Goal: Transaction & Acquisition: Purchase product/service

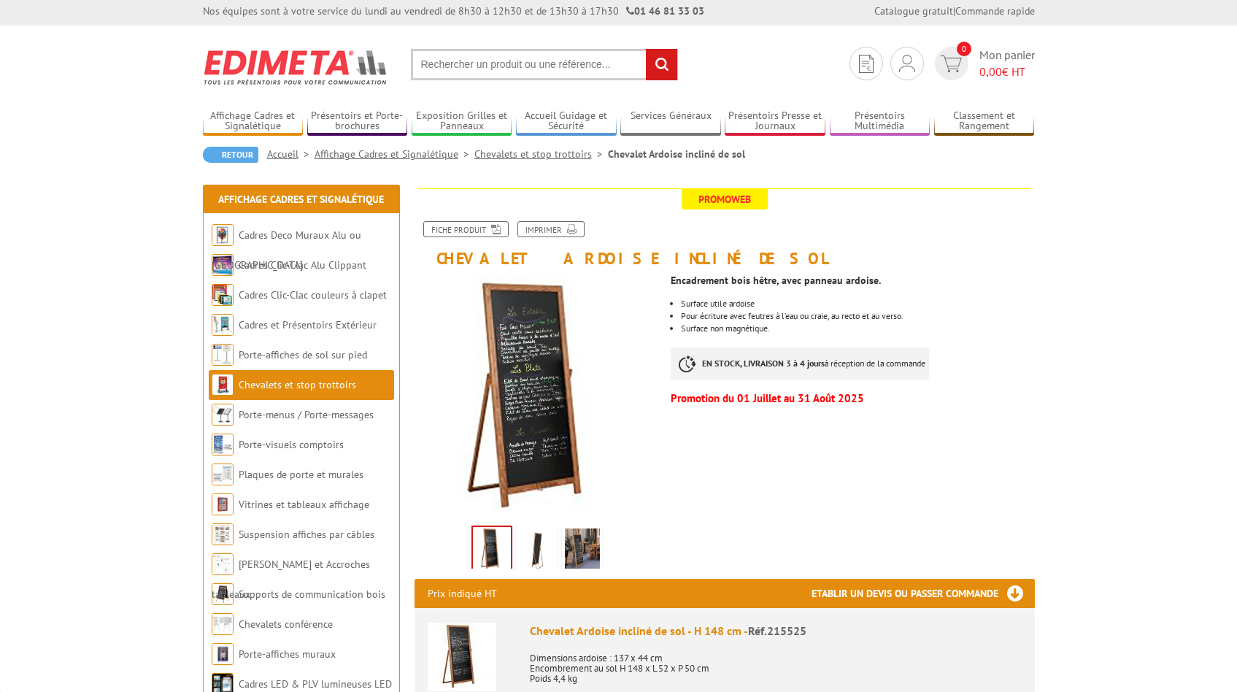
scroll to position [7, 0]
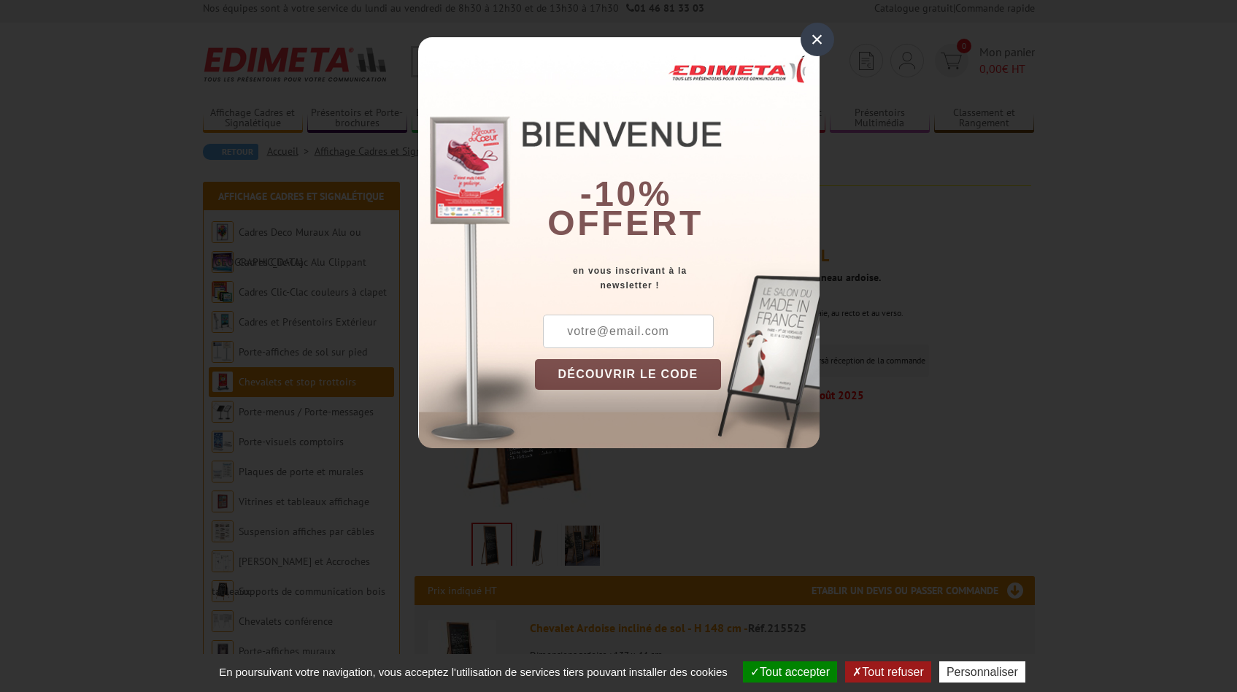
click at [820, 41] on div "×" at bounding box center [817, 40] width 34 height 34
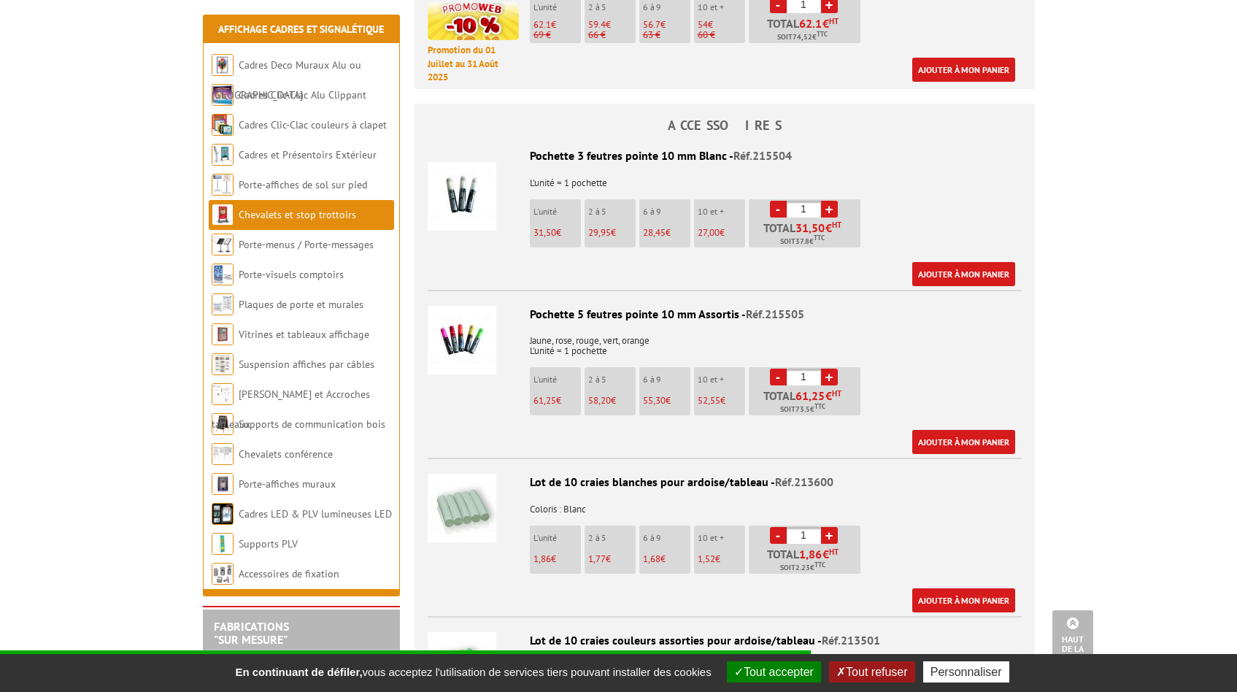
scroll to position [1022, 0]
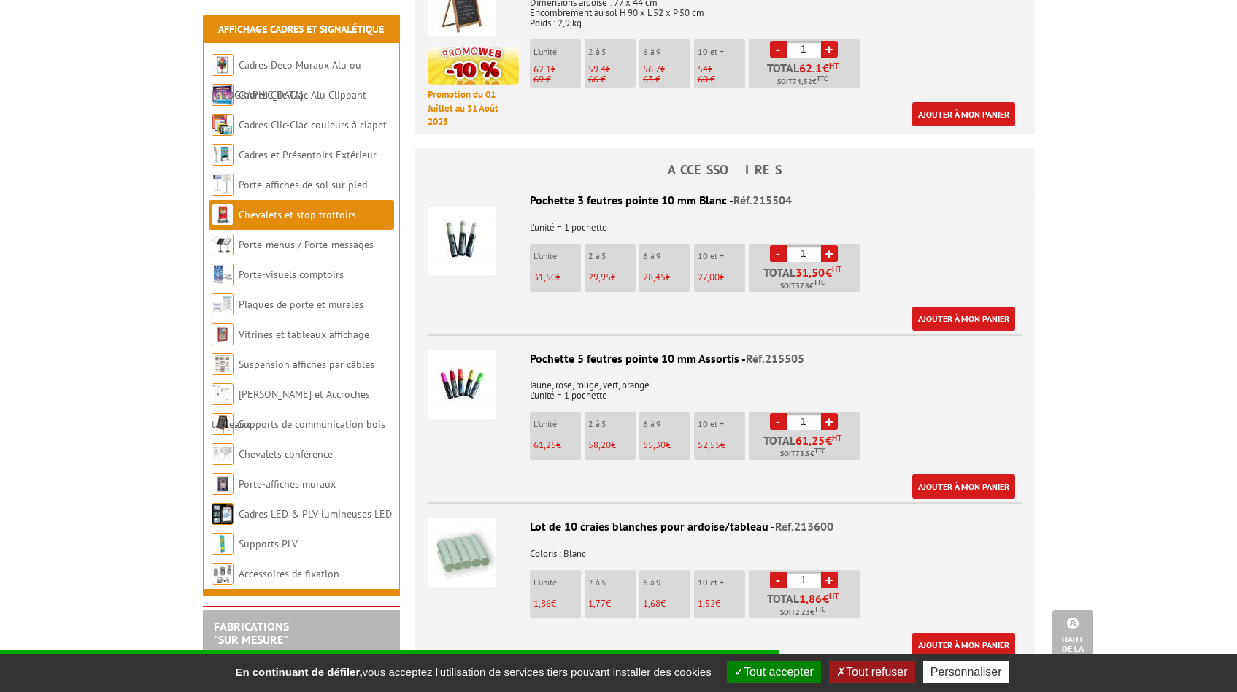
click at [960, 317] on link "Ajouter à mon panier" at bounding box center [963, 318] width 103 height 24
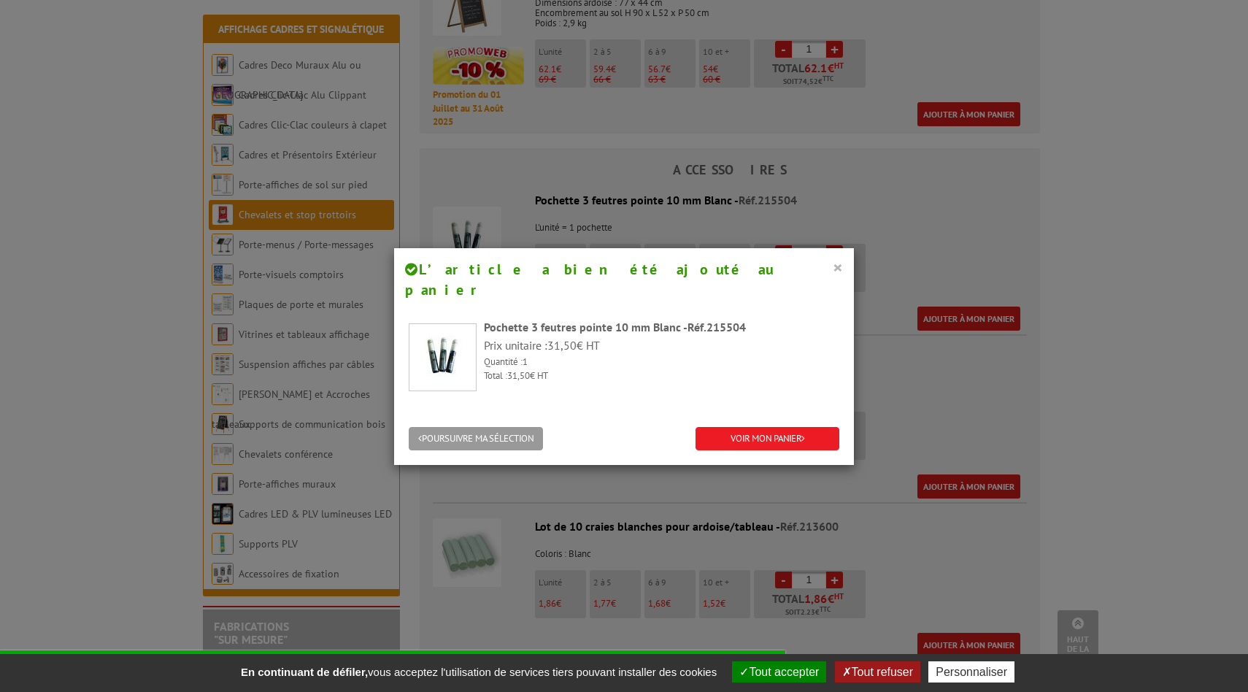
click at [833, 268] on button "×" at bounding box center [838, 267] width 10 height 19
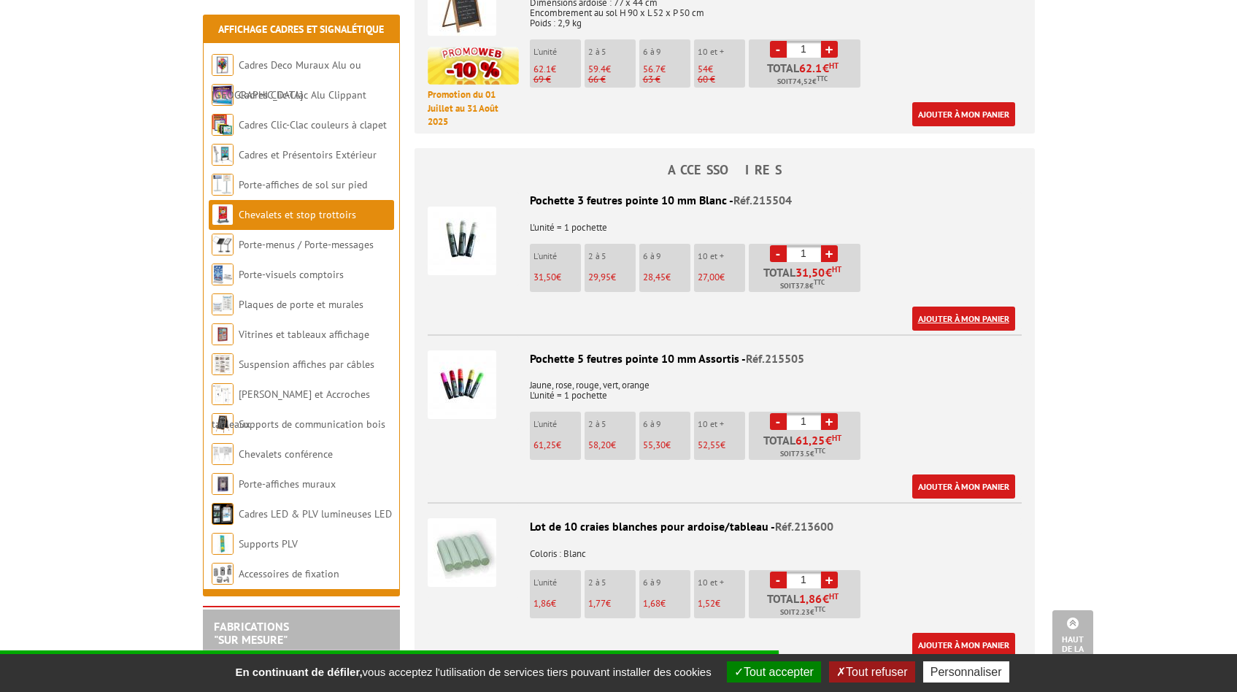
click at [956, 315] on link "Ajouter à mon panier" at bounding box center [963, 318] width 103 height 24
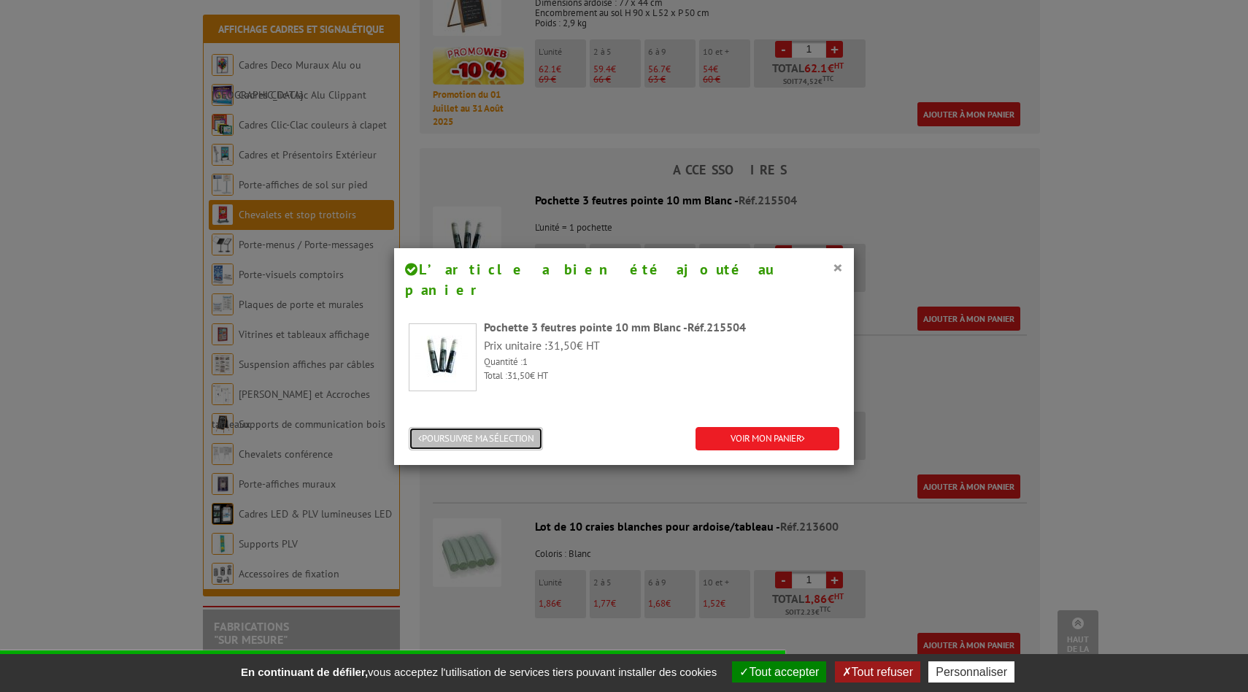
click at [506, 427] on button "POURSUIVRE MA SÉLECTION" at bounding box center [476, 439] width 134 height 24
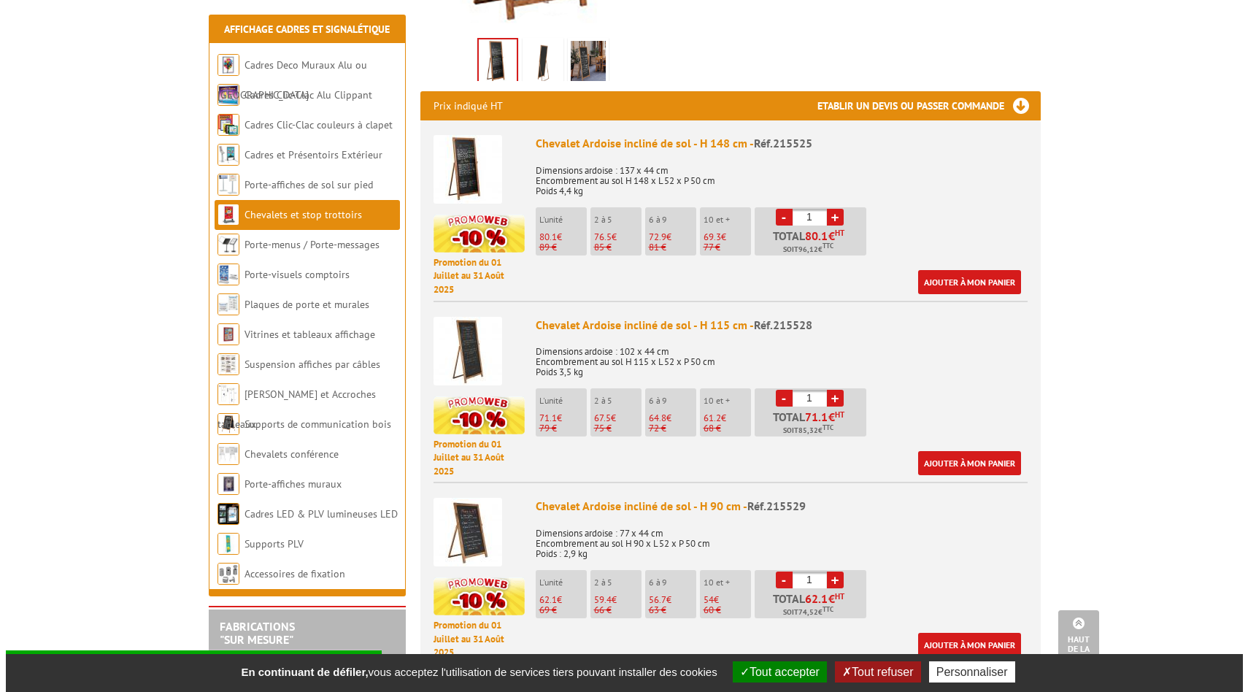
scroll to position [493, 0]
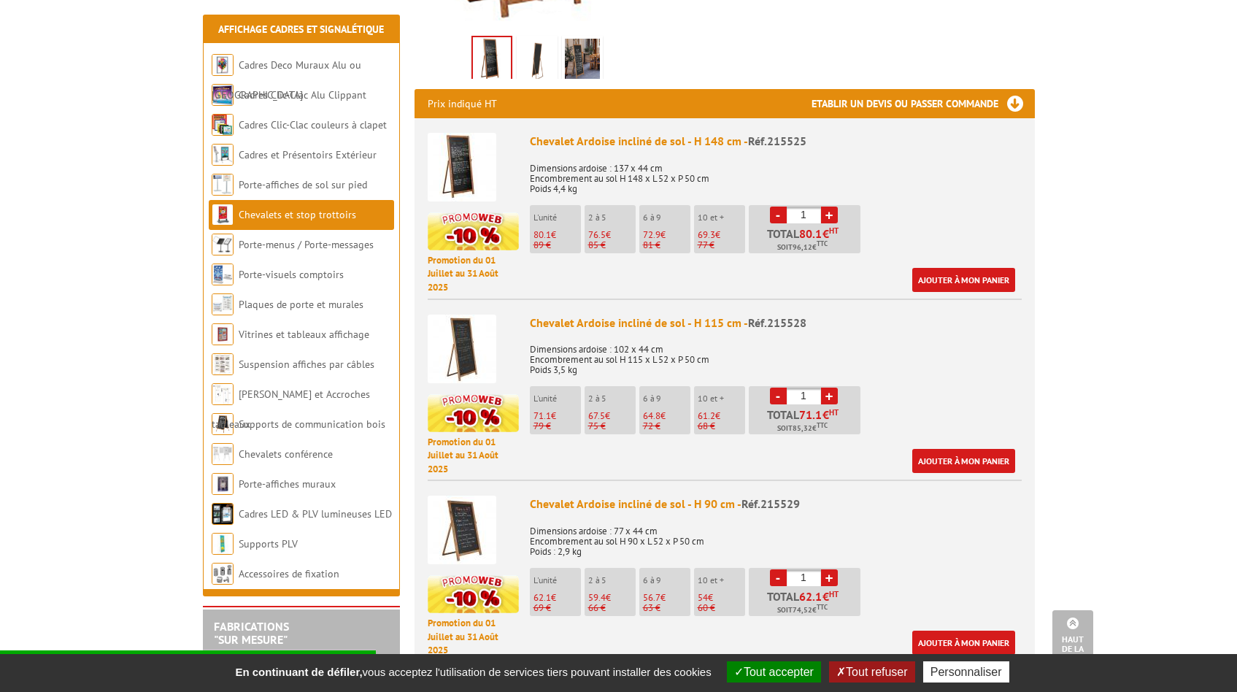
click at [828, 215] on link "+" at bounding box center [829, 215] width 17 height 17
type input "2"
click at [960, 277] on link "Ajouter à mon panier" at bounding box center [963, 280] width 103 height 24
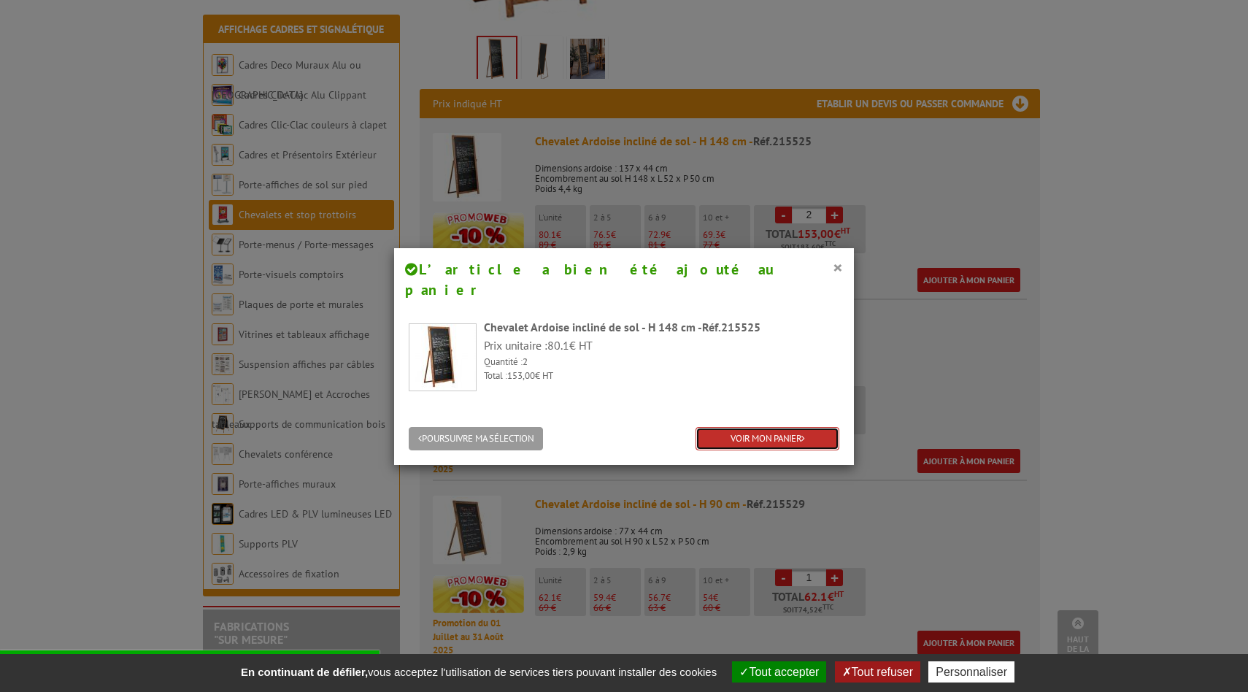
click at [730, 427] on link "VOIR MON PANIER" at bounding box center [767, 439] width 144 height 24
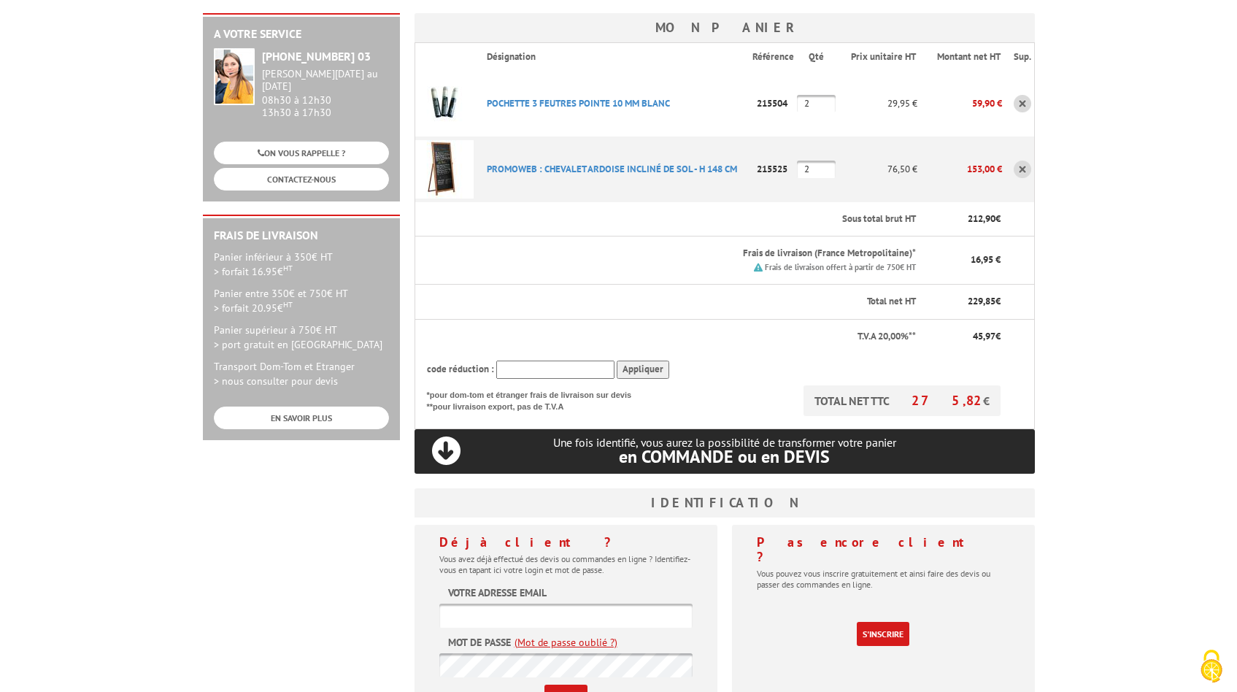
scroll to position [236, 0]
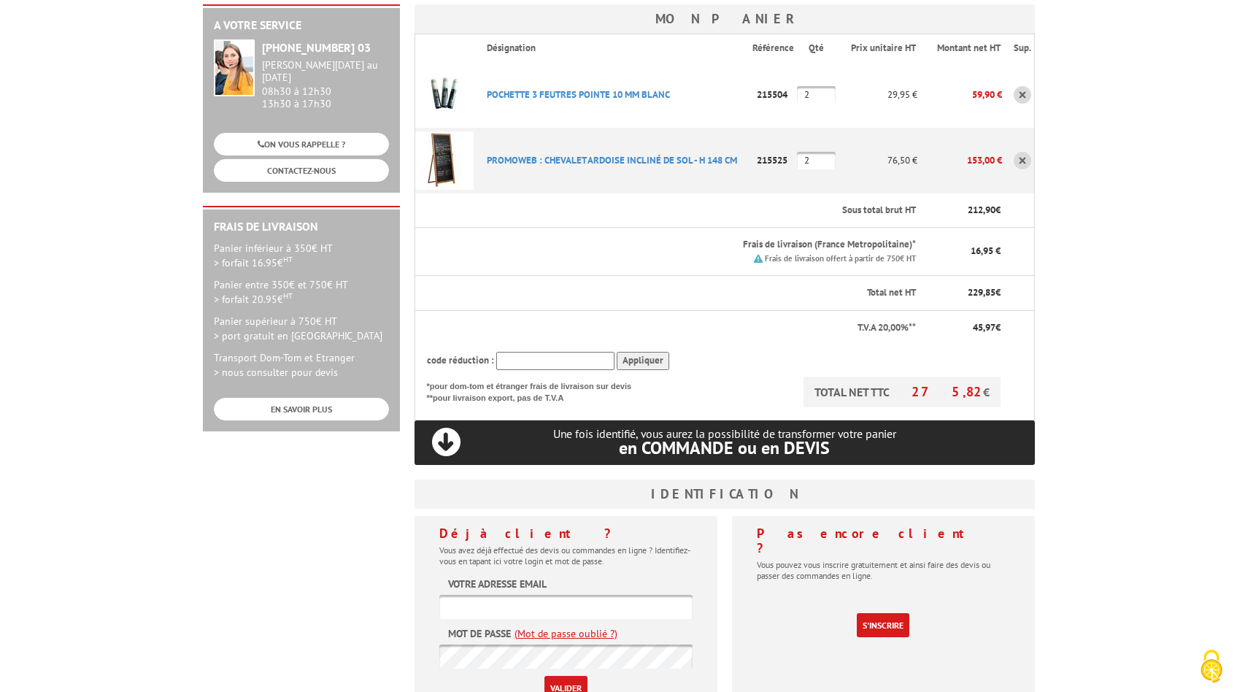
click at [813, 152] on input "2" at bounding box center [816, 161] width 39 height 18
type input "1"
click at [776, 193] on th "Sous total brut HT" at bounding box center [696, 210] width 442 height 34
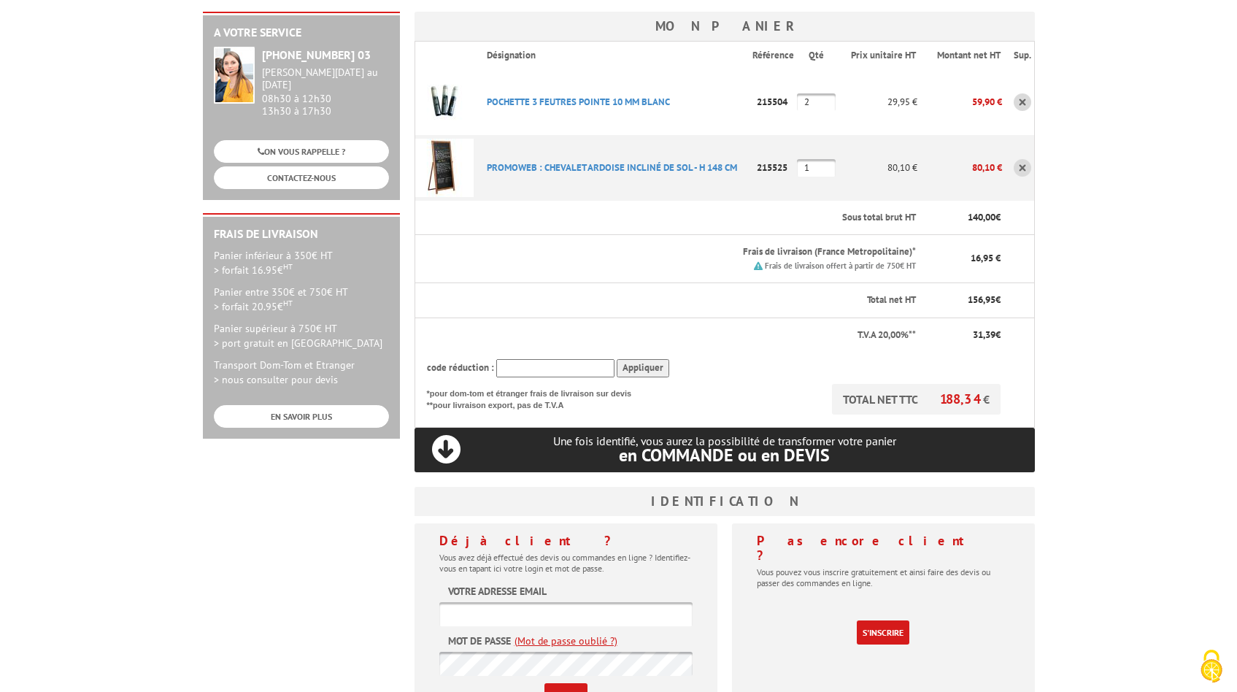
click at [815, 93] on input "2" at bounding box center [816, 102] width 39 height 18
type input "1"
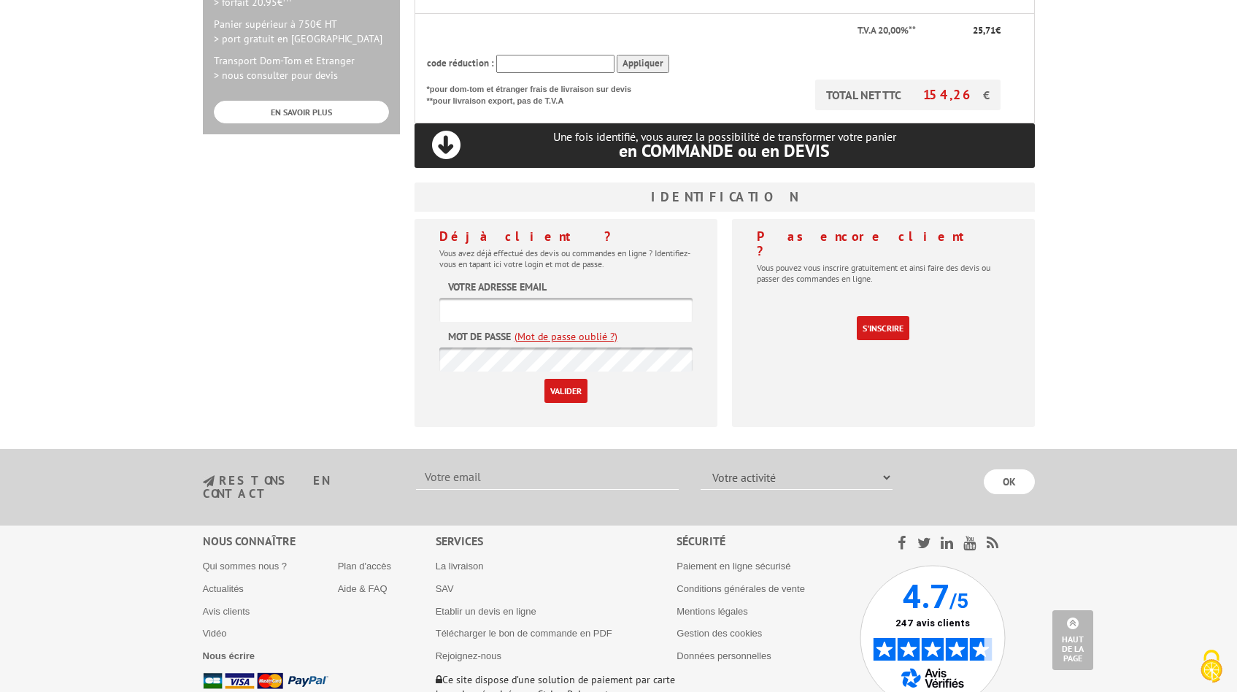
scroll to position [538, 0]
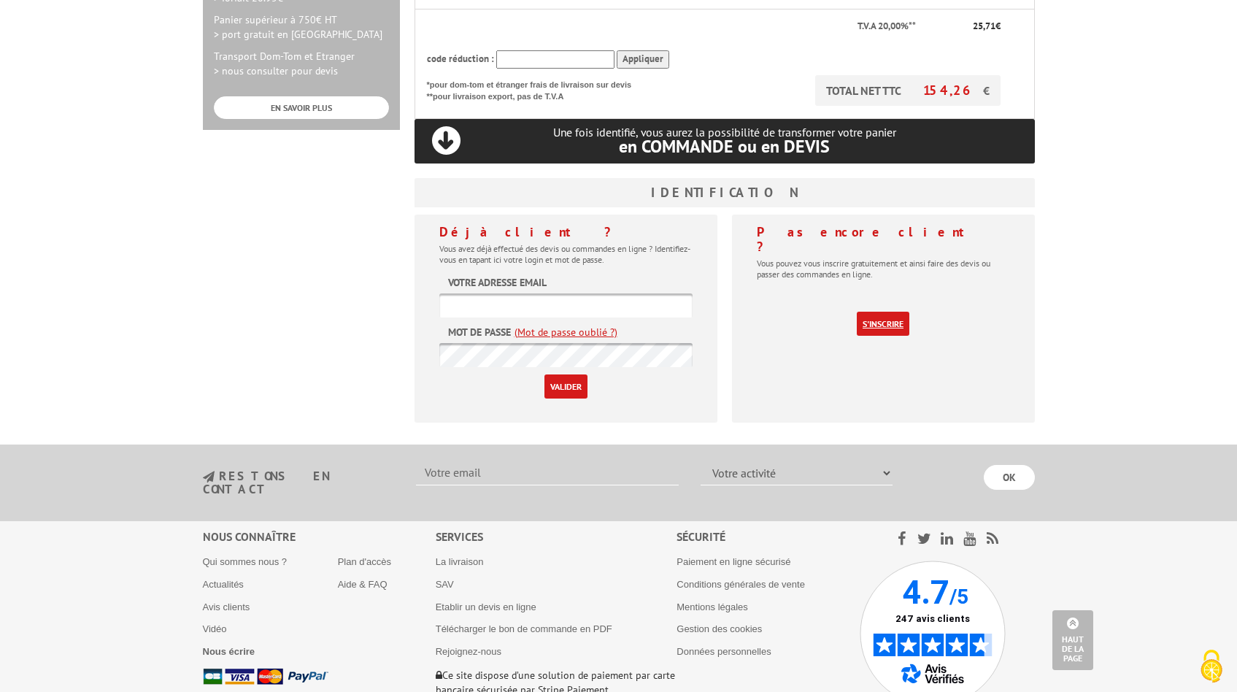
click at [884, 312] on link "S'inscrire" at bounding box center [883, 324] width 53 height 24
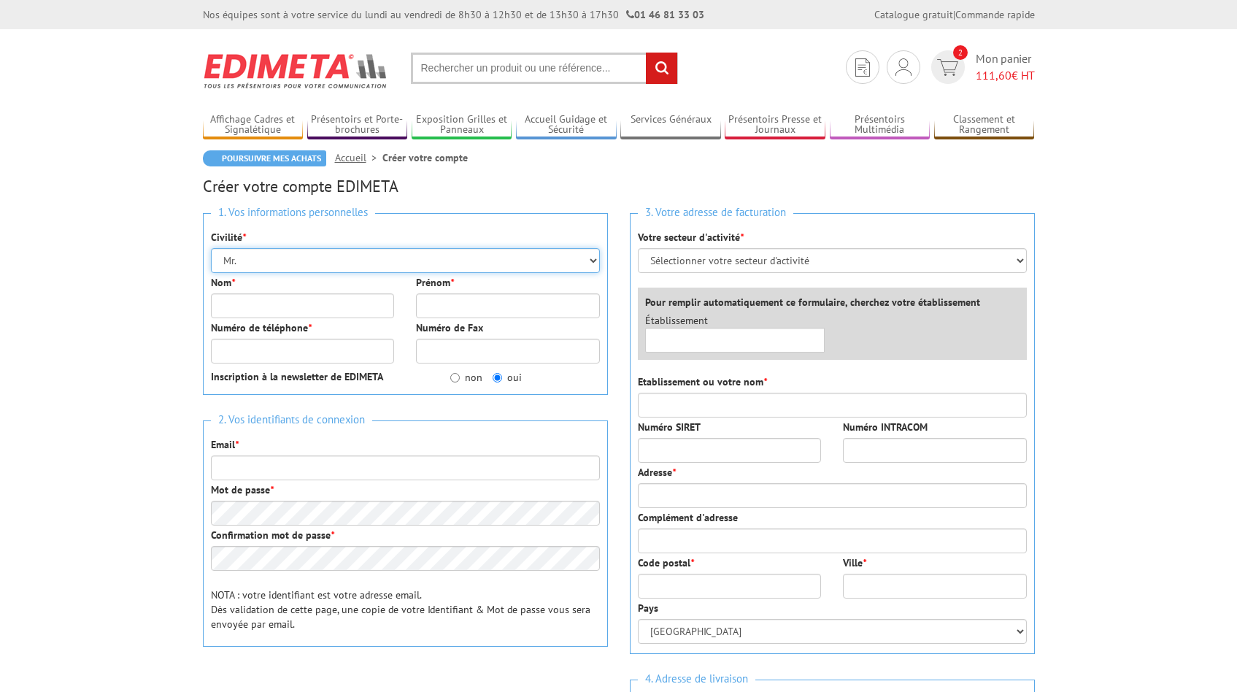
click at [313, 262] on select "Mr. Mme. Mlle." at bounding box center [405, 260] width 389 height 25
select select "Mme."
click at [211, 248] on select "Mr. Mme. Mlle." at bounding box center [405, 260] width 389 height 25
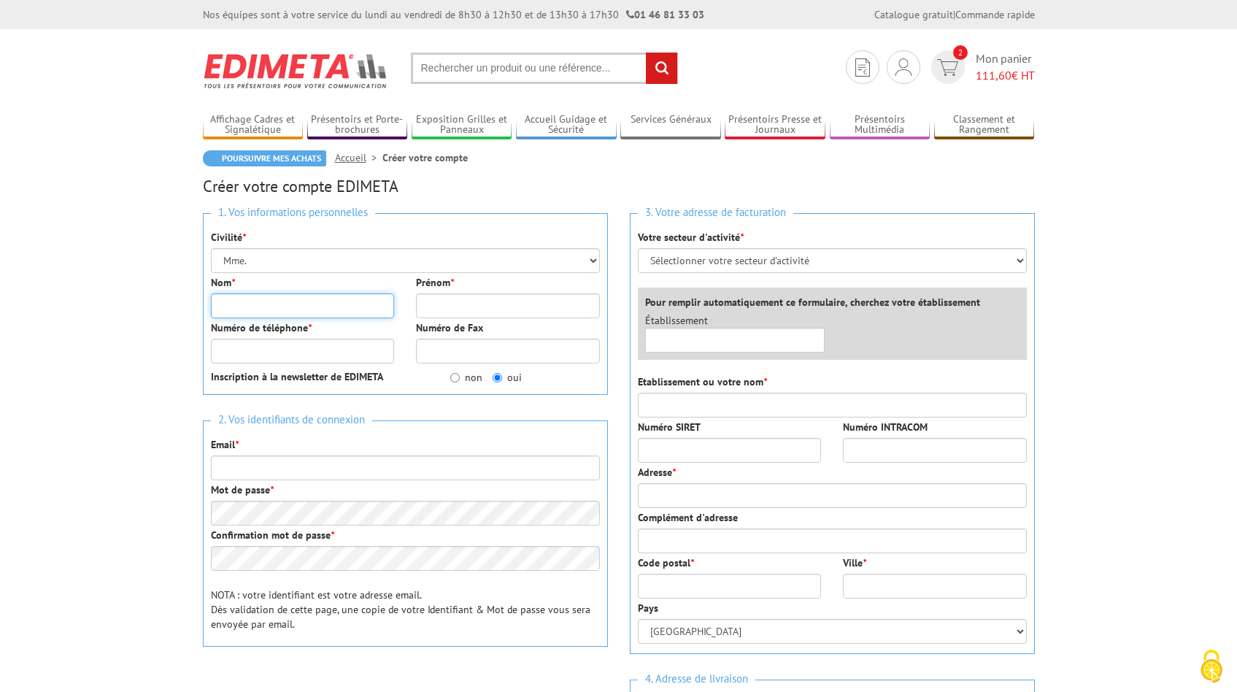
click at [299, 305] on input "Nom *" at bounding box center [303, 305] width 184 height 25
type input "Salgues"
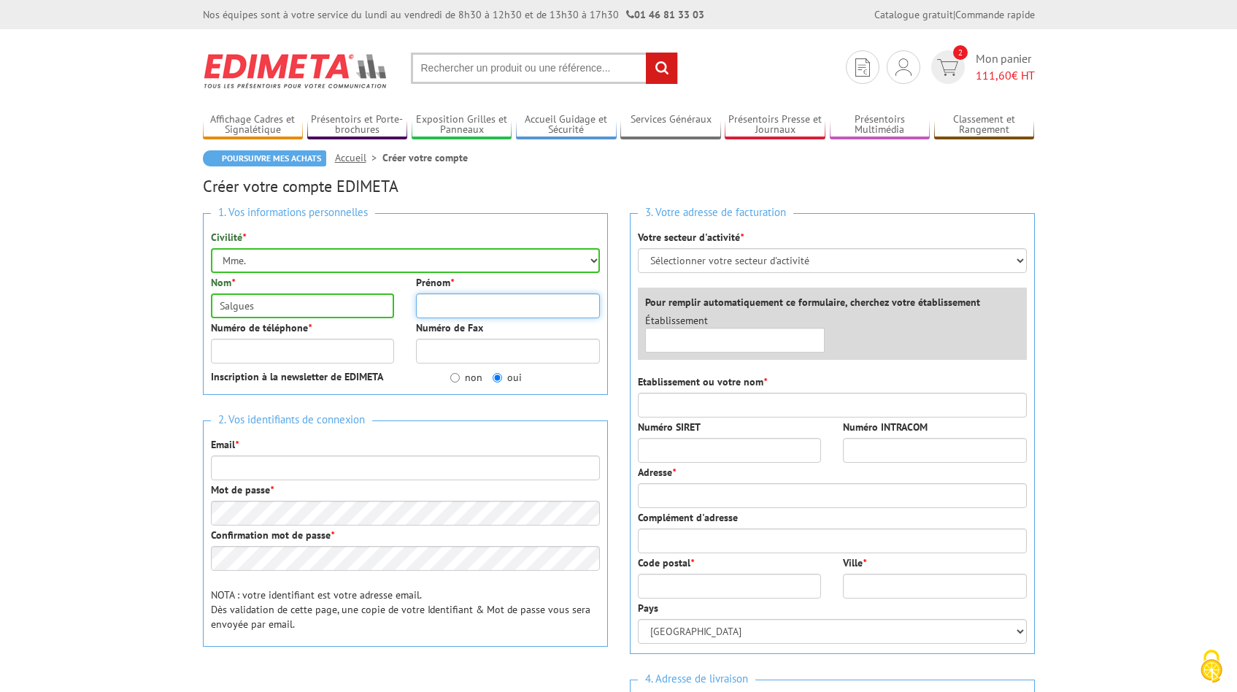
click at [436, 315] on input "Prénom *" at bounding box center [508, 305] width 184 height 25
type input "Mélanie"
click at [317, 355] on input "Numéro de téléphone *" at bounding box center [303, 351] width 184 height 25
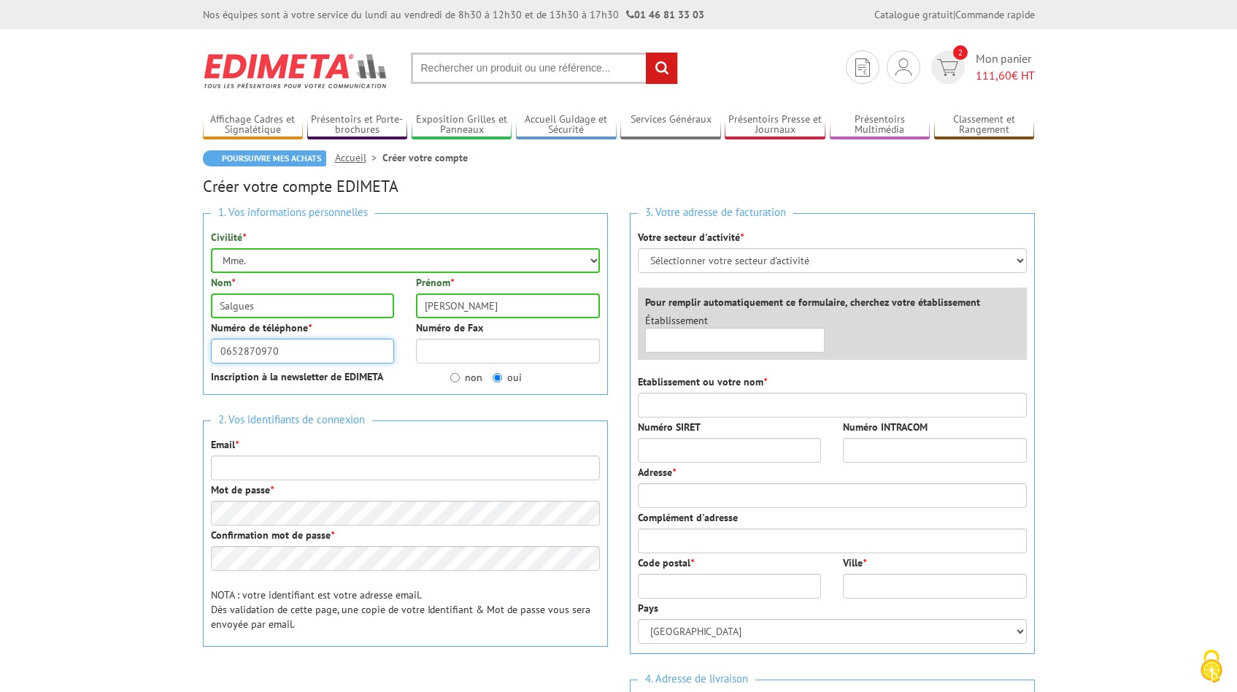
type input "0652870970"
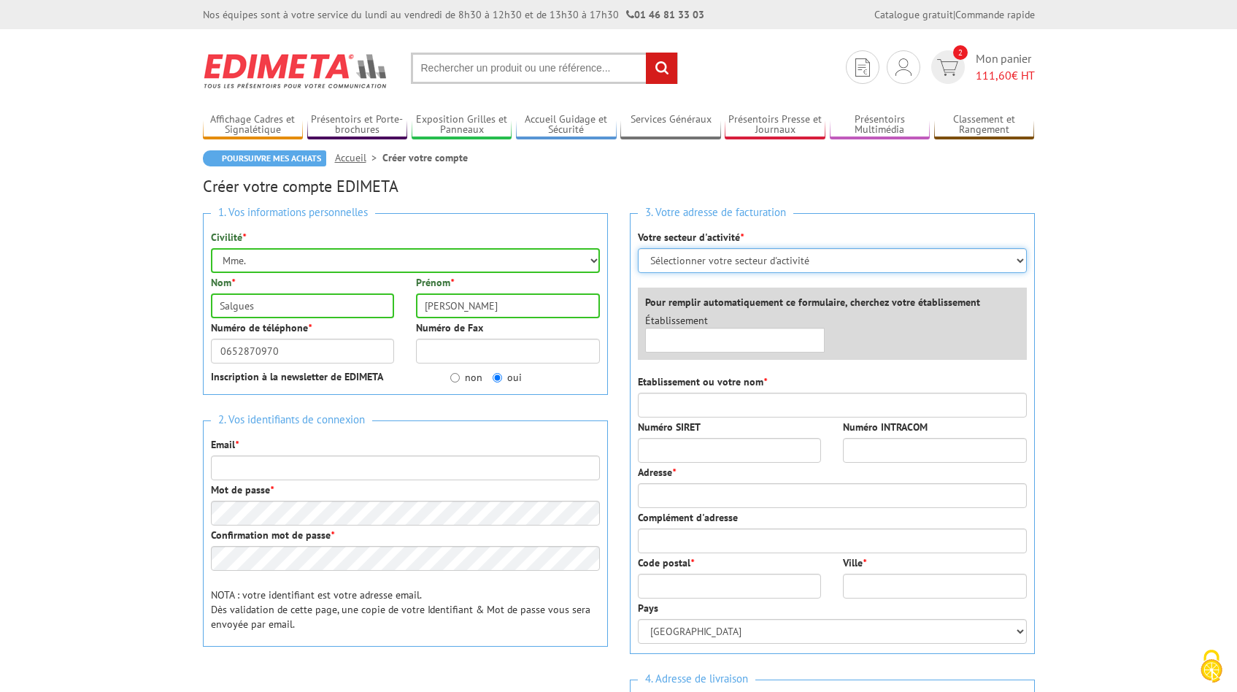
click at [856, 261] on select "Sélectionner votre secteur d'activité Administrations et collectivités Magasins…" at bounding box center [832, 260] width 389 height 25
select select "878"
click at [638, 248] on select "Sélectionner votre secteur d'activité Administrations et collectivités Magasins…" at bounding box center [832, 260] width 389 height 25
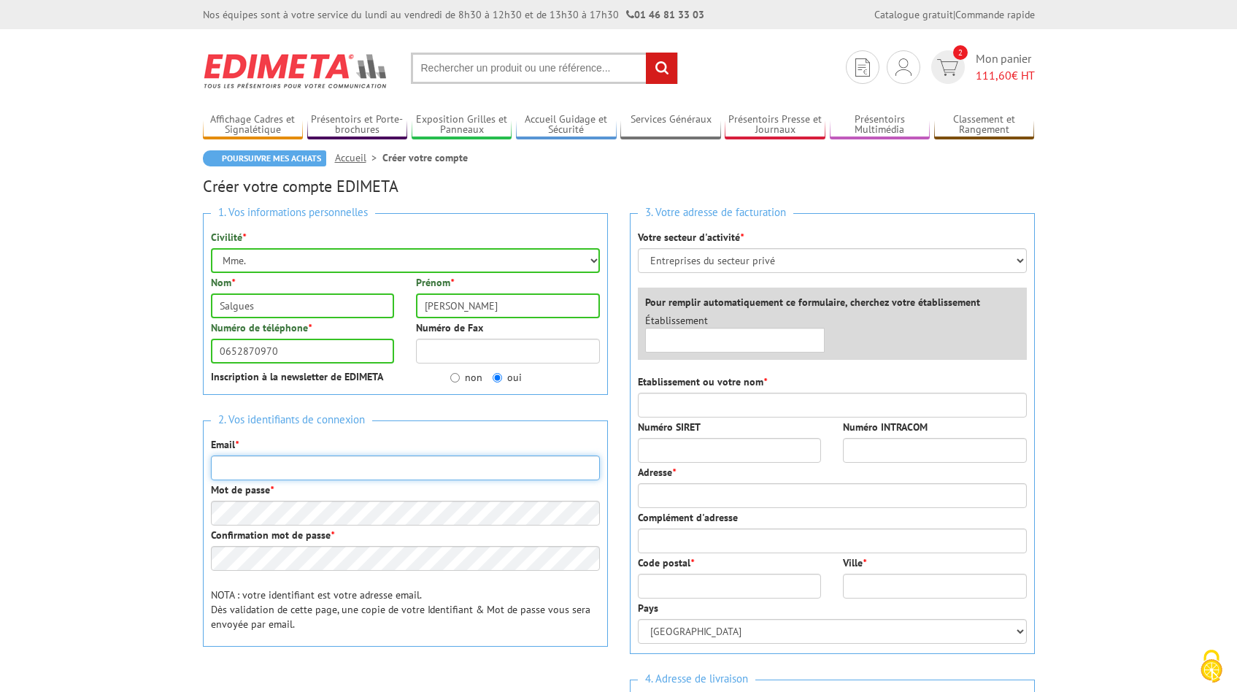
click at [366, 470] on input "Email *" at bounding box center [405, 467] width 389 height 25
type input "direction@trekdesgazelles.com"
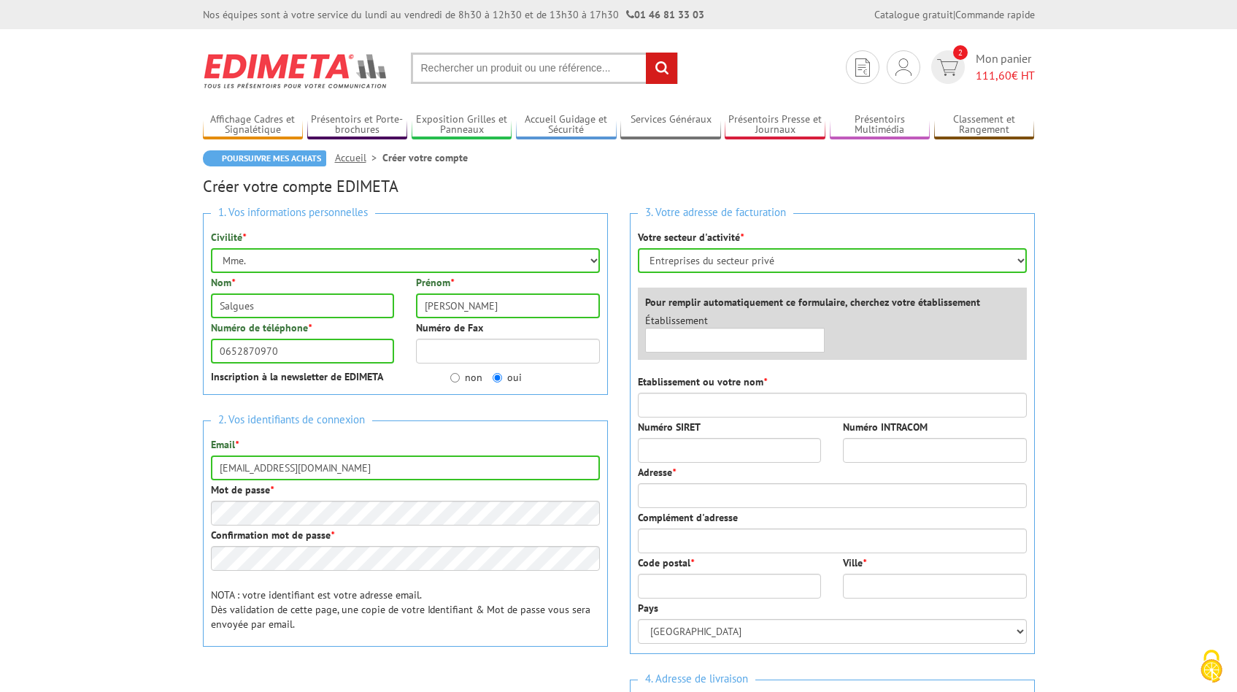
click at [443, 426] on h3 "2. Vos identifiants de connexion" at bounding box center [405, 420] width 389 height 20
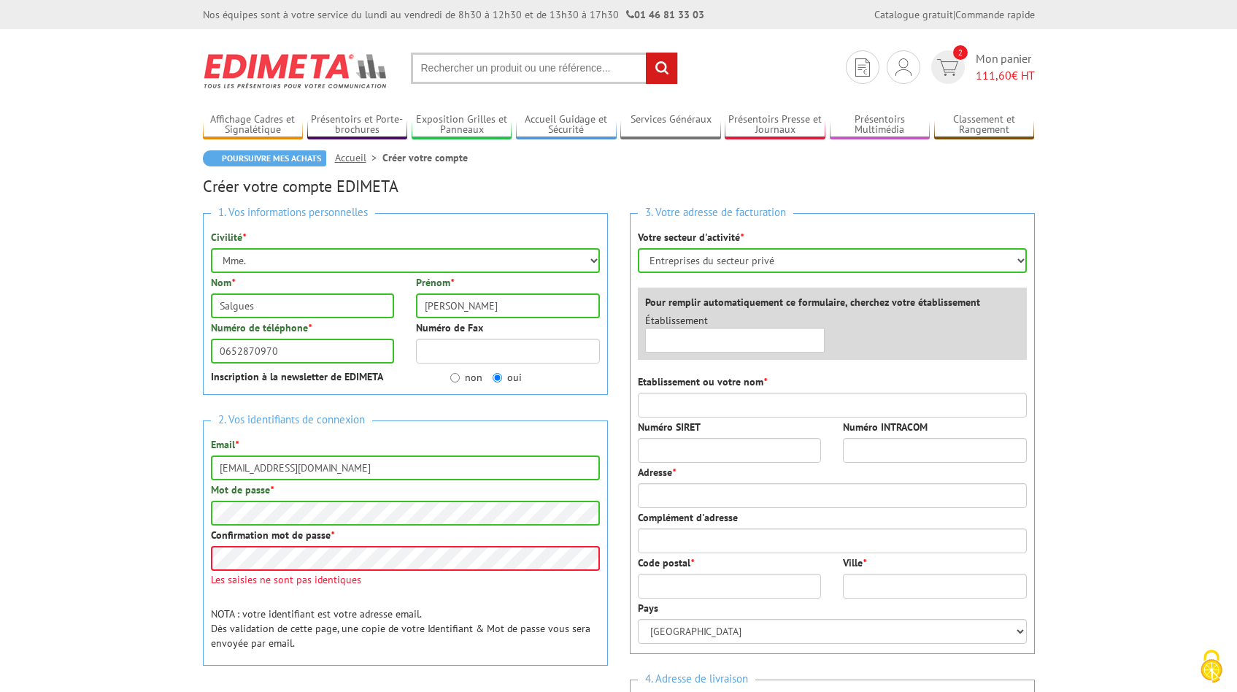
click at [460, 574] on div "2. Vos identifiants de connexion Email * direction@trekdesgazelles.com Mot de p…" at bounding box center [405, 542] width 405 height 245
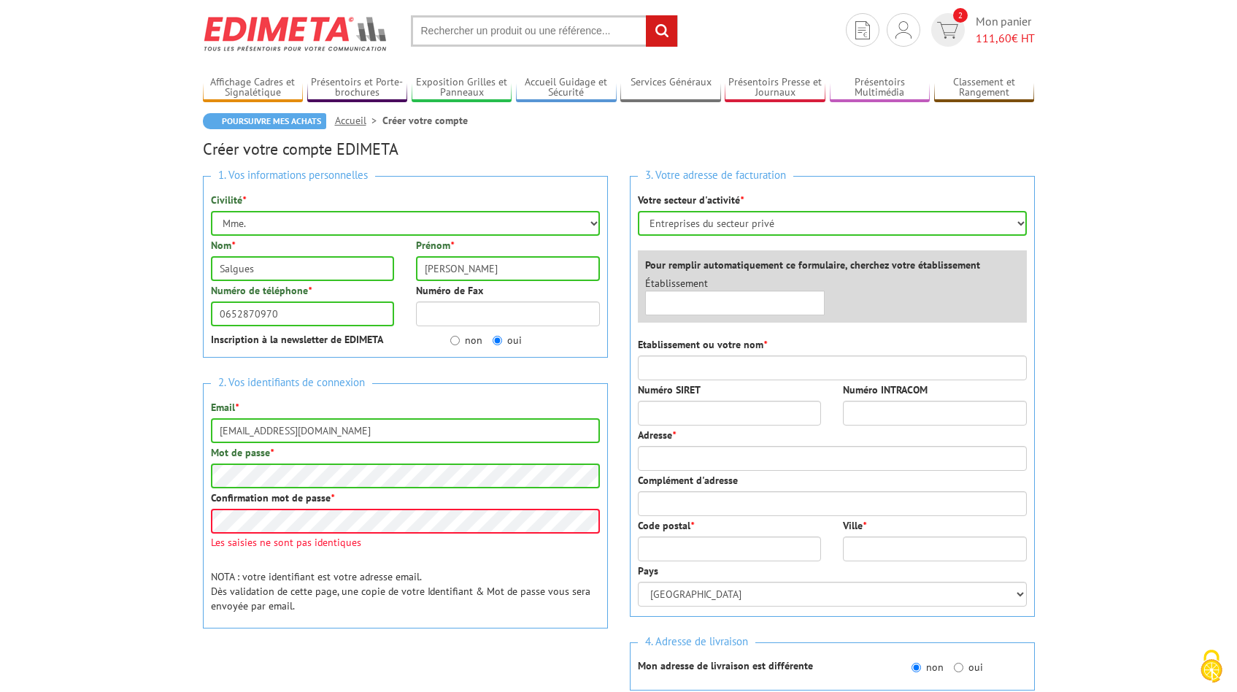
scroll to position [38, 0]
click at [112, 522] on body "Nos équipes sont à votre service du lundi au vendredi de 8h30 à 12h30 et de 13h…" at bounding box center [618, 630] width 1237 height 1337
click at [74, 477] on body "Nos équipes sont à votre service du lundi au vendredi de 8h30 à 12h30 et de 13h…" at bounding box center [618, 630] width 1237 height 1337
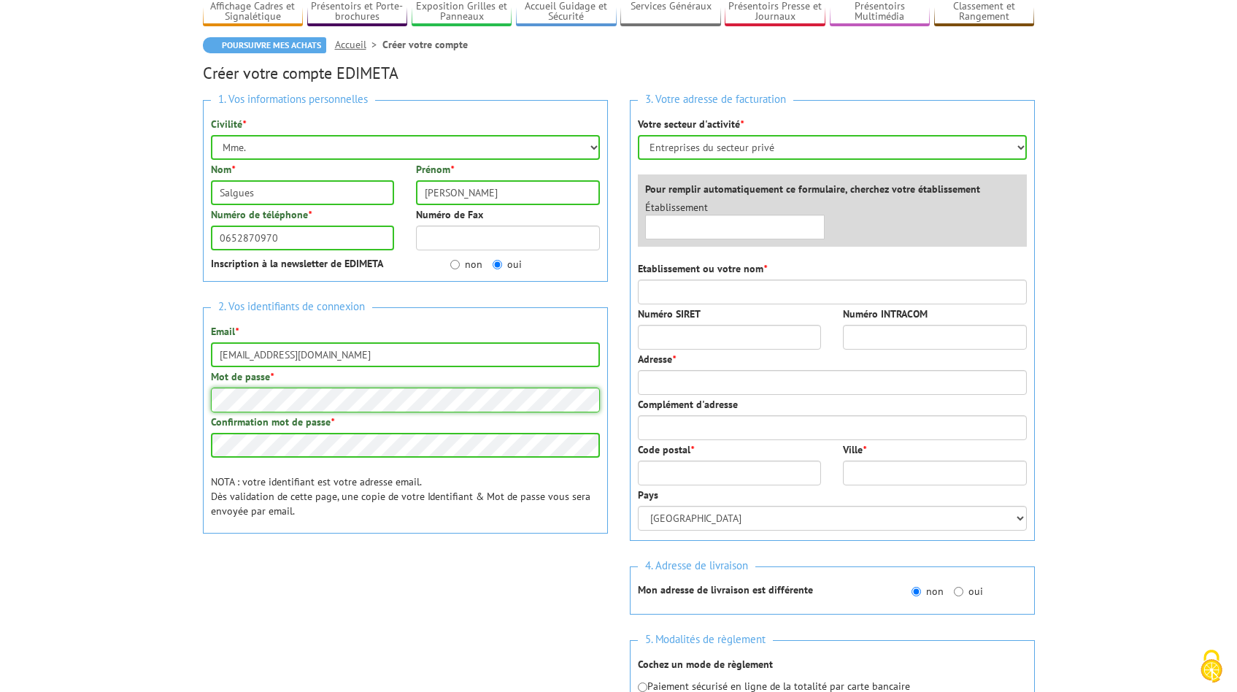
scroll to position [120, 0]
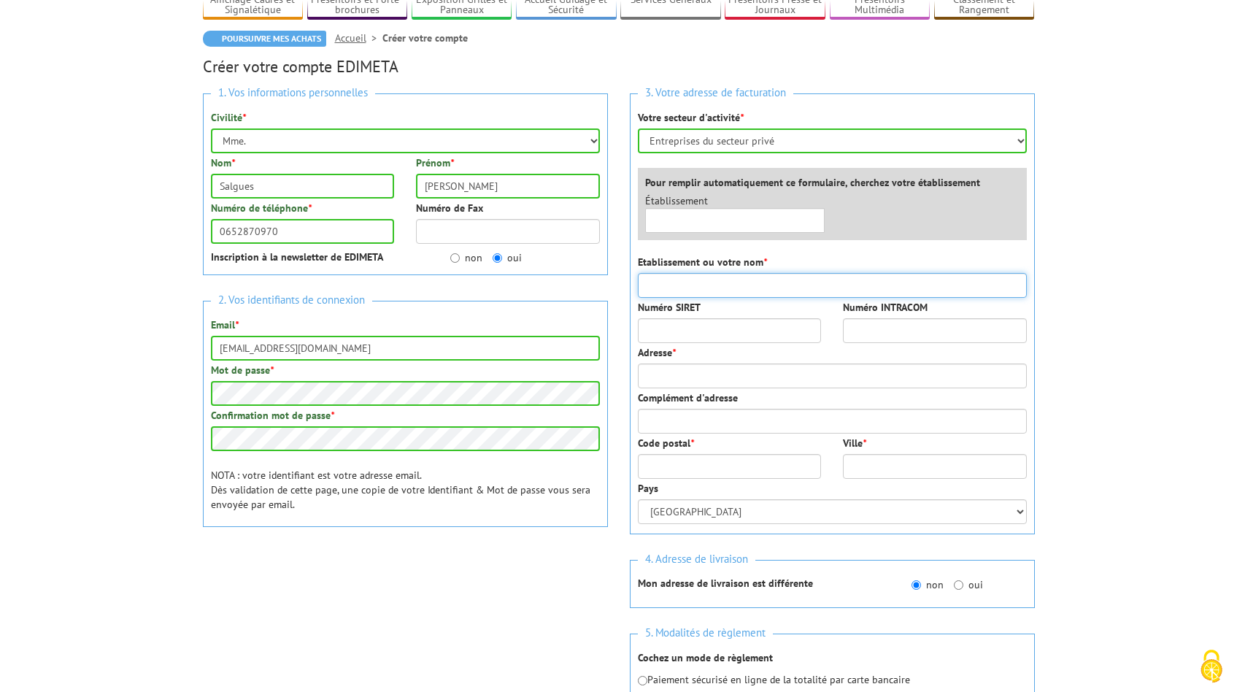
click at [751, 290] on input "Etablissement ou votre nom *" at bounding box center [832, 285] width 389 height 25
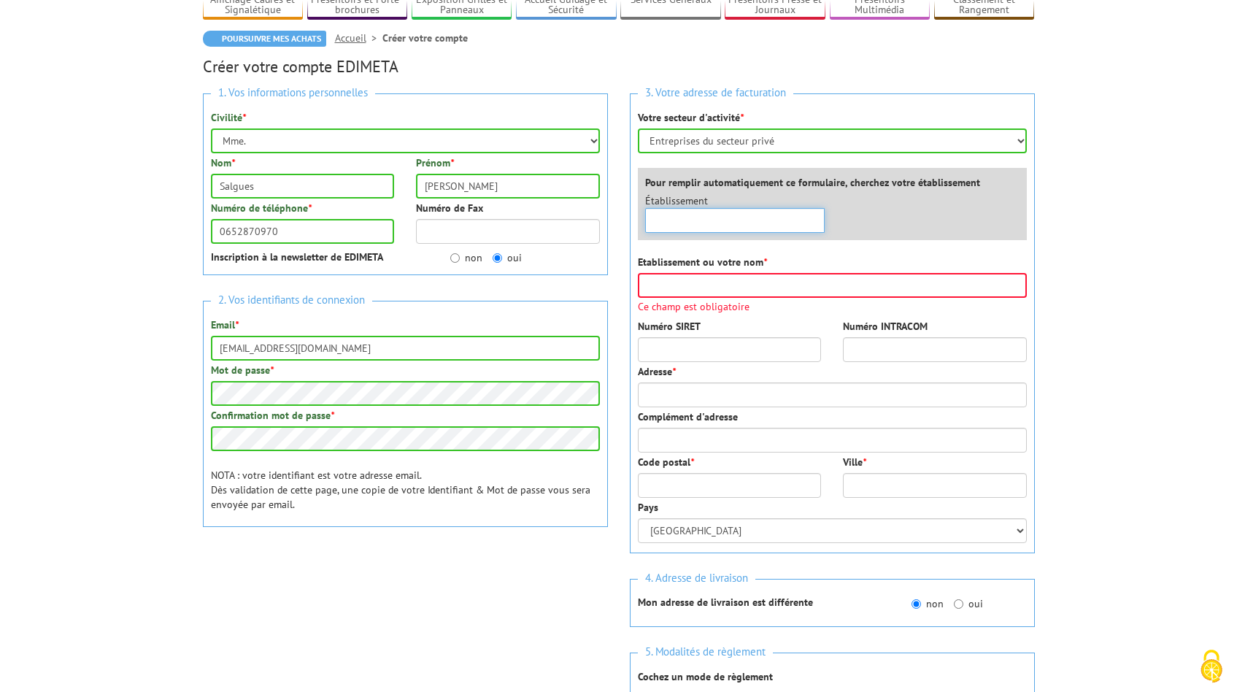
click at [765, 223] on input "text" at bounding box center [735, 220] width 180 height 25
type input "trek des gazelles organisation"
click at [785, 283] on input "Etablissement ou votre nom *" at bounding box center [832, 285] width 389 height 25
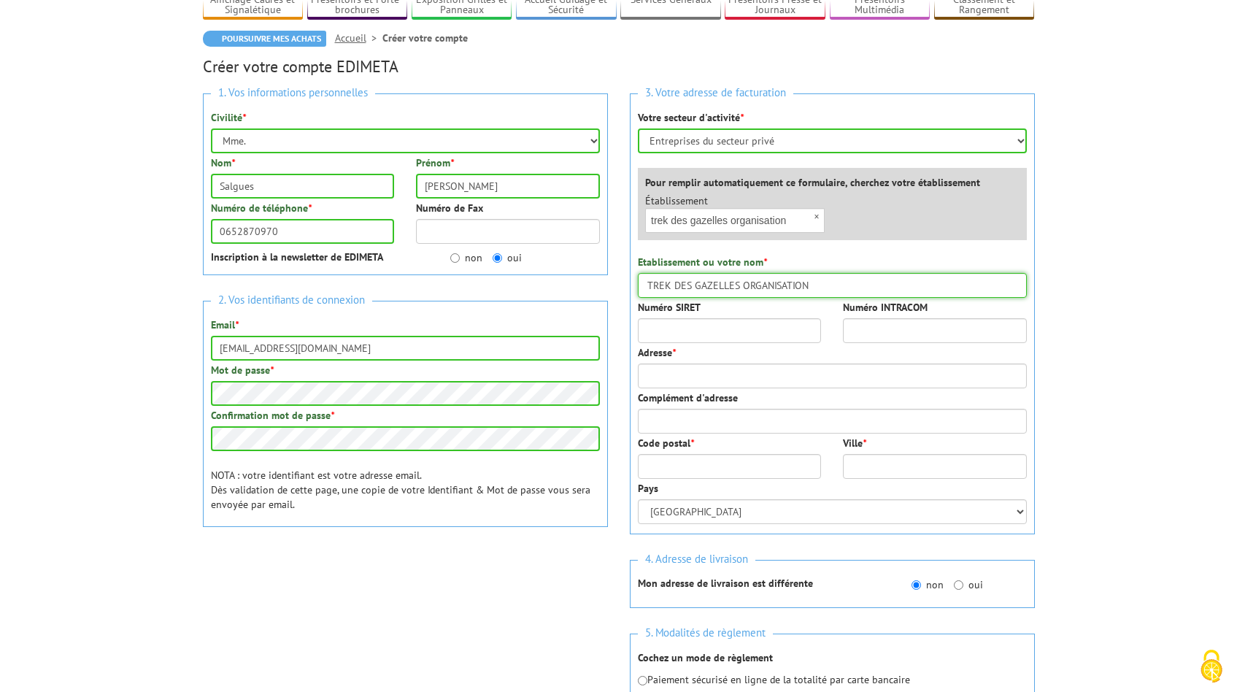
type input "TREK DES GAZELLES ORGANISATION"
click at [776, 330] on input "Numéro SIRET" at bounding box center [730, 330] width 184 height 25
click at [711, 377] on input "Adresse *" at bounding box center [832, 375] width 389 height 25
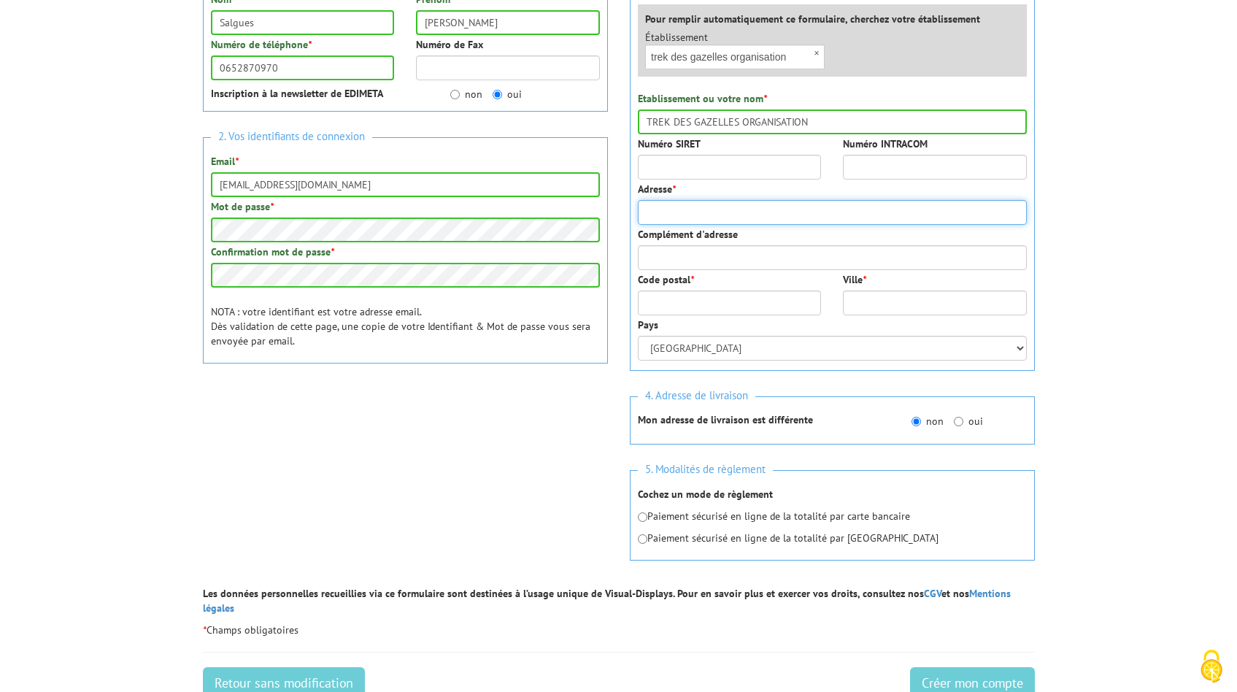
scroll to position [303, 0]
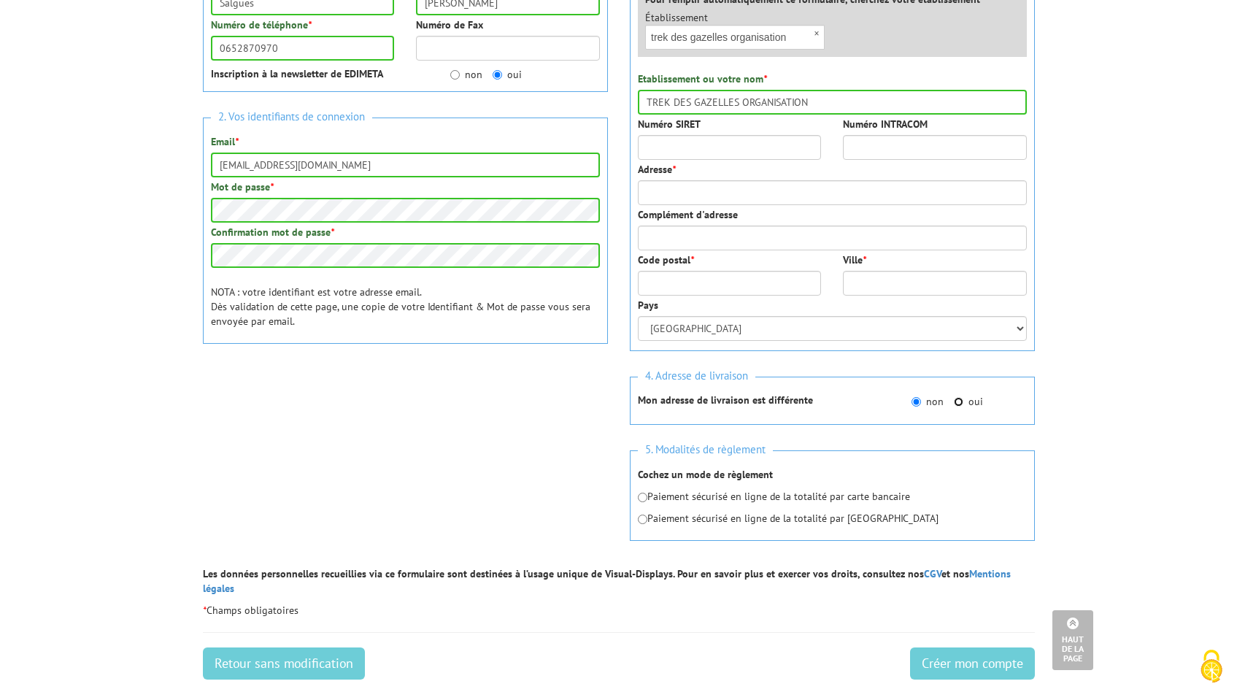
click at [957, 398] on div "4. Adresse de livraison Mon adresse de livraison est différente non oui Etablis…" at bounding box center [832, 401] width 405 height 49
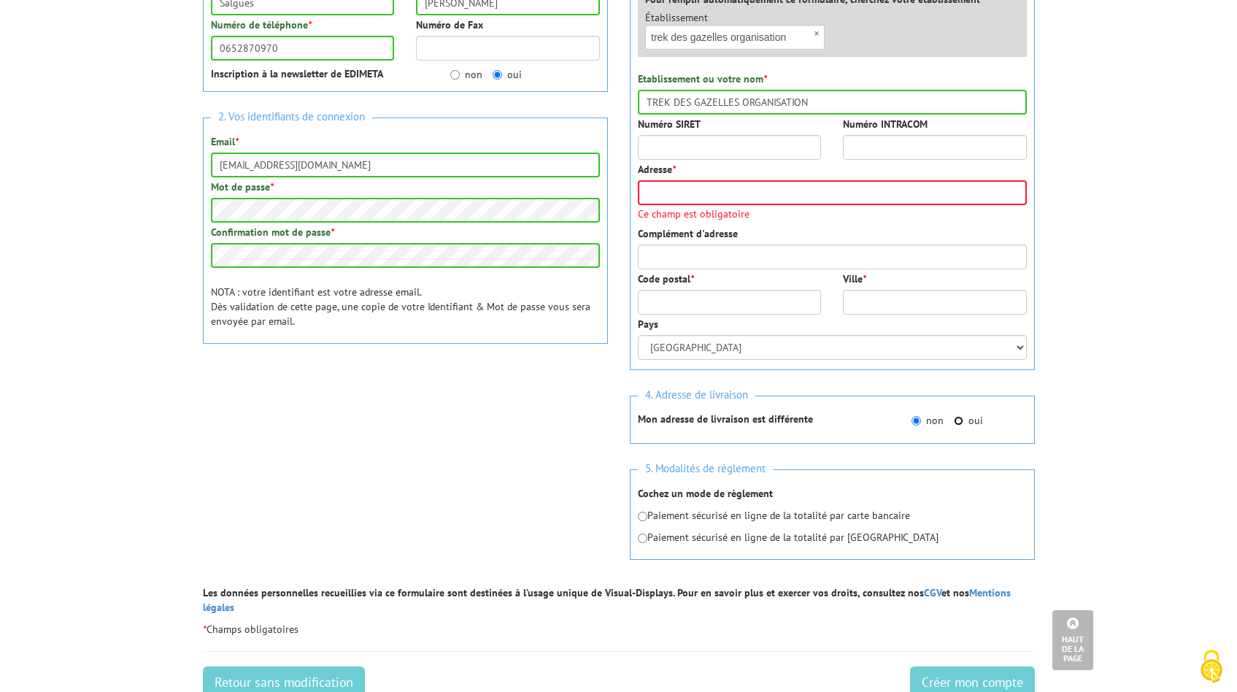
click at [960, 421] on input "oui" at bounding box center [958, 420] width 9 height 9
radio input "true"
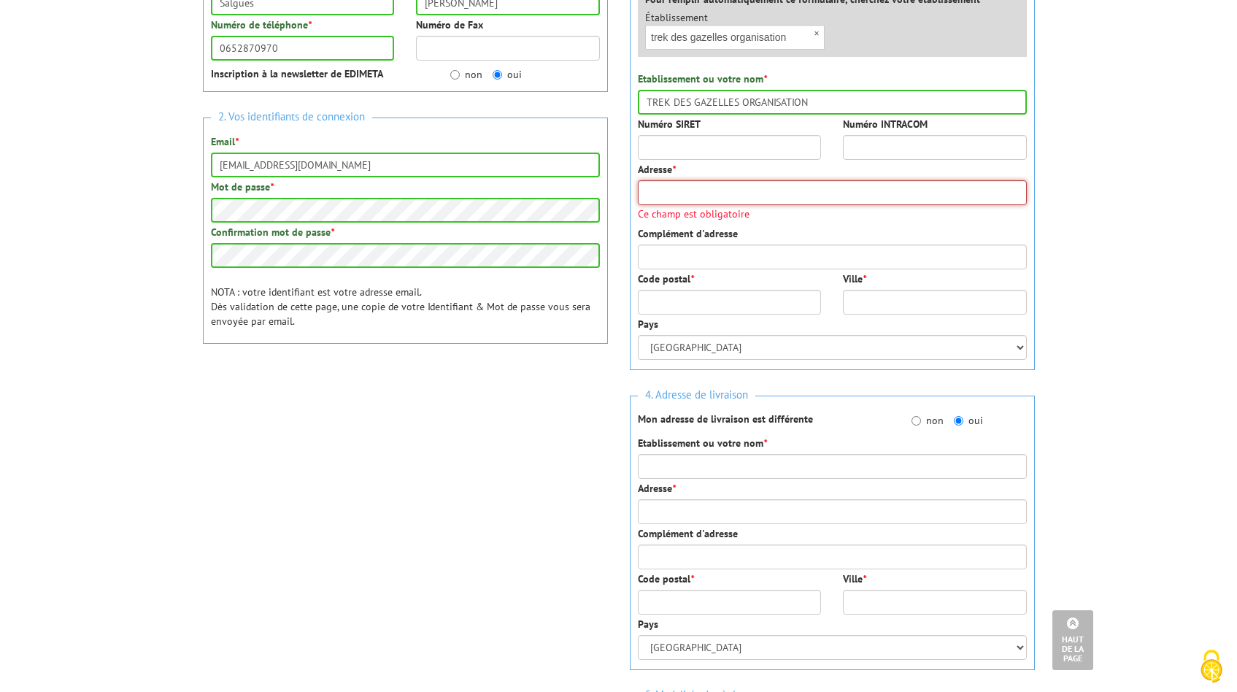
click at [754, 194] on input "Adresse *" at bounding box center [832, 192] width 389 height 25
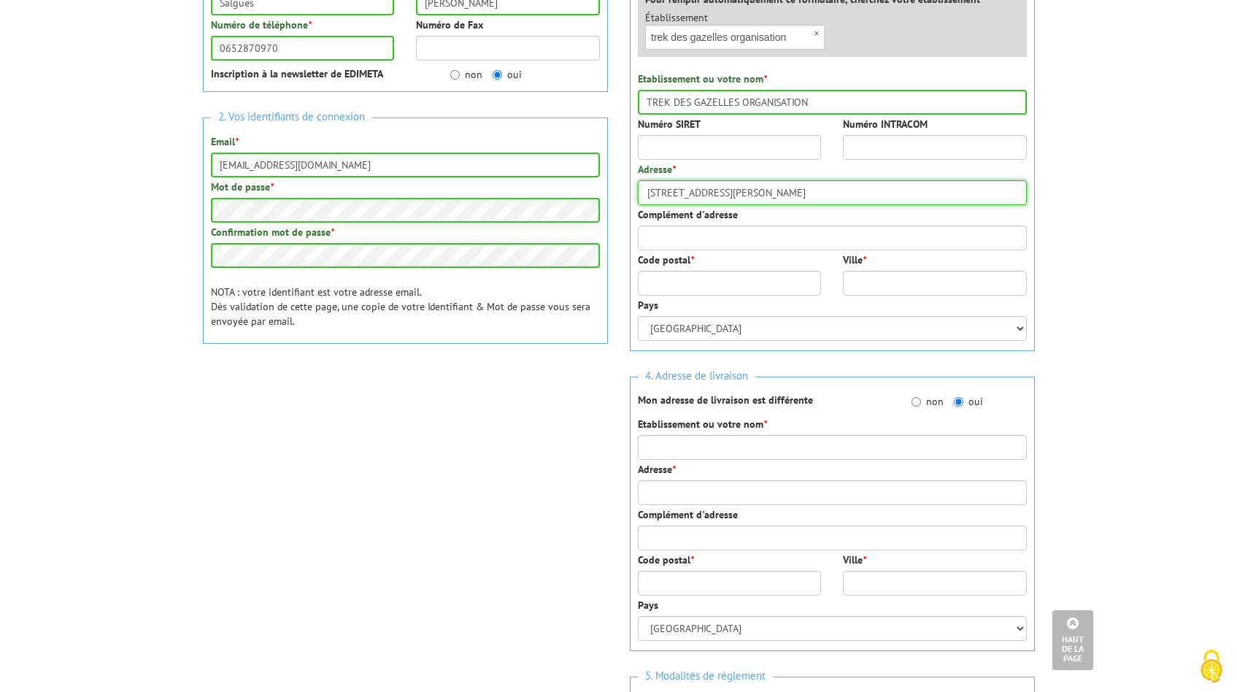
type input "9 boulevard Louis Blanc"
click at [716, 278] on input "Code postal *" at bounding box center [730, 283] width 184 height 25
type input "0"
type input "83990"
click at [891, 284] on input "Ville *" at bounding box center [935, 283] width 184 height 25
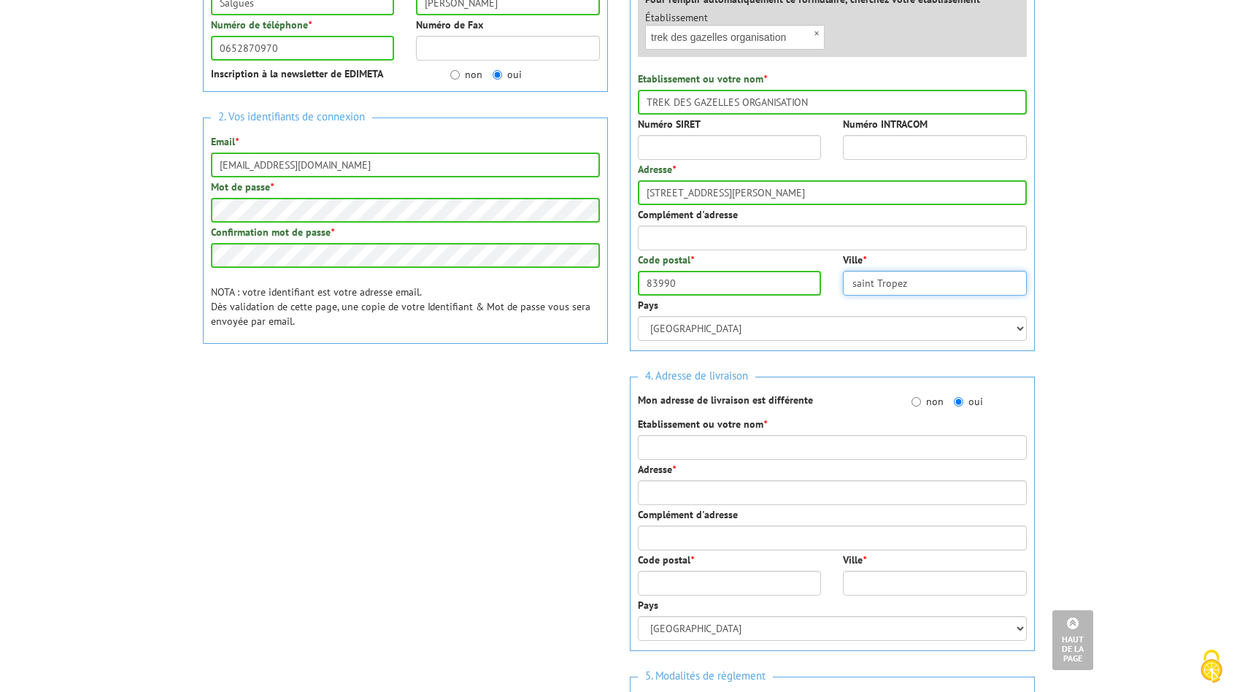
click at [857, 285] on input "saint Tropez" at bounding box center [935, 283] width 184 height 25
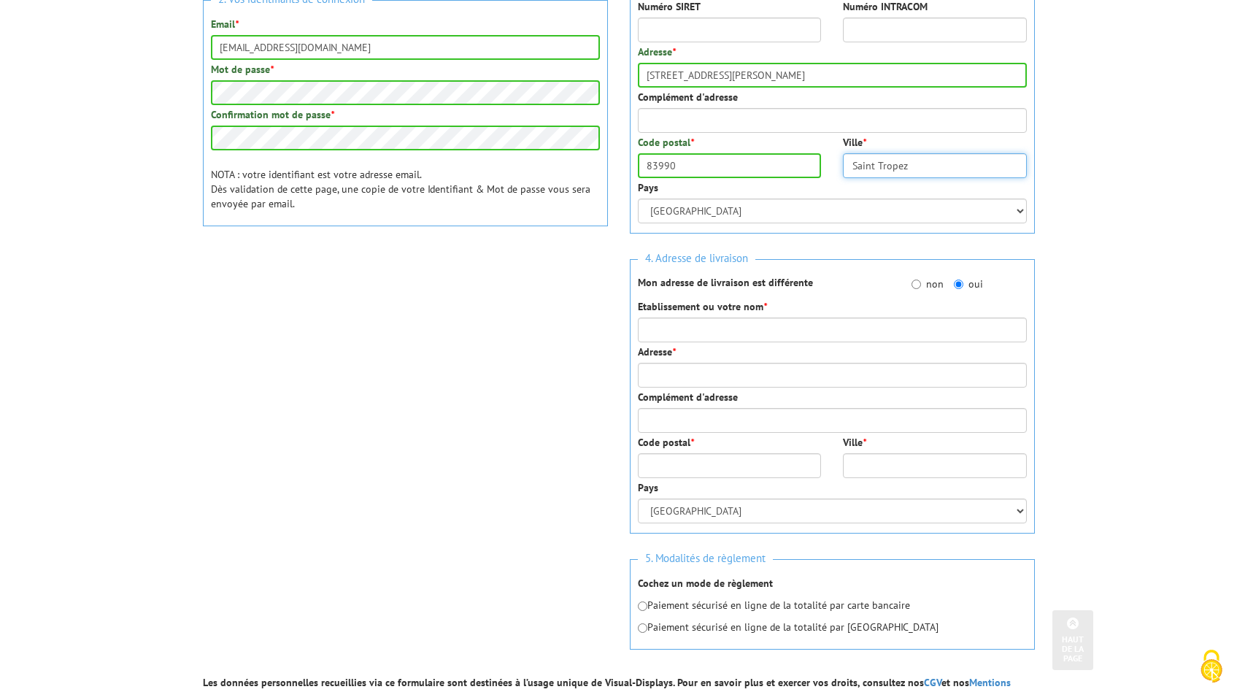
scroll to position [442, 0]
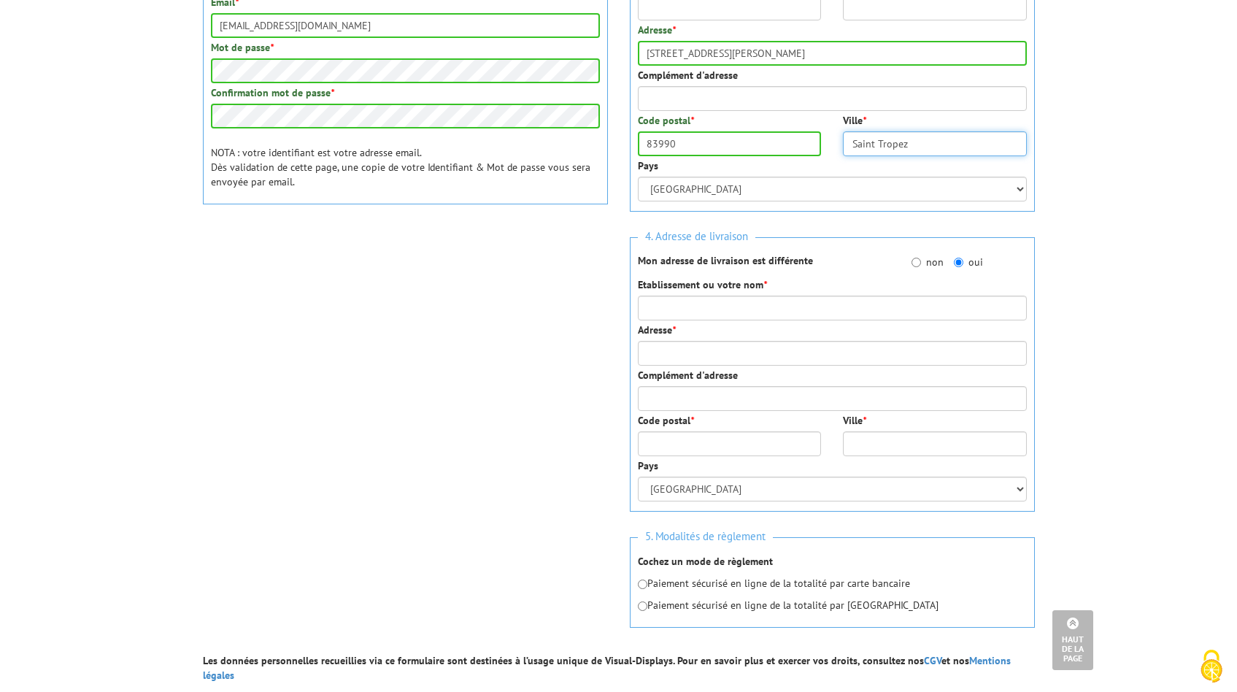
type input "Saint Tropez"
click at [759, 304] on input "Etablissement ou votre nom *" at bounding box center [832, 308] width 389 height 25
click at [738, 313] on input "SALGUES MÉLAN" at bounding box center [832, 308] width 389 height 25
type input "SALGUES MÉLANIE"
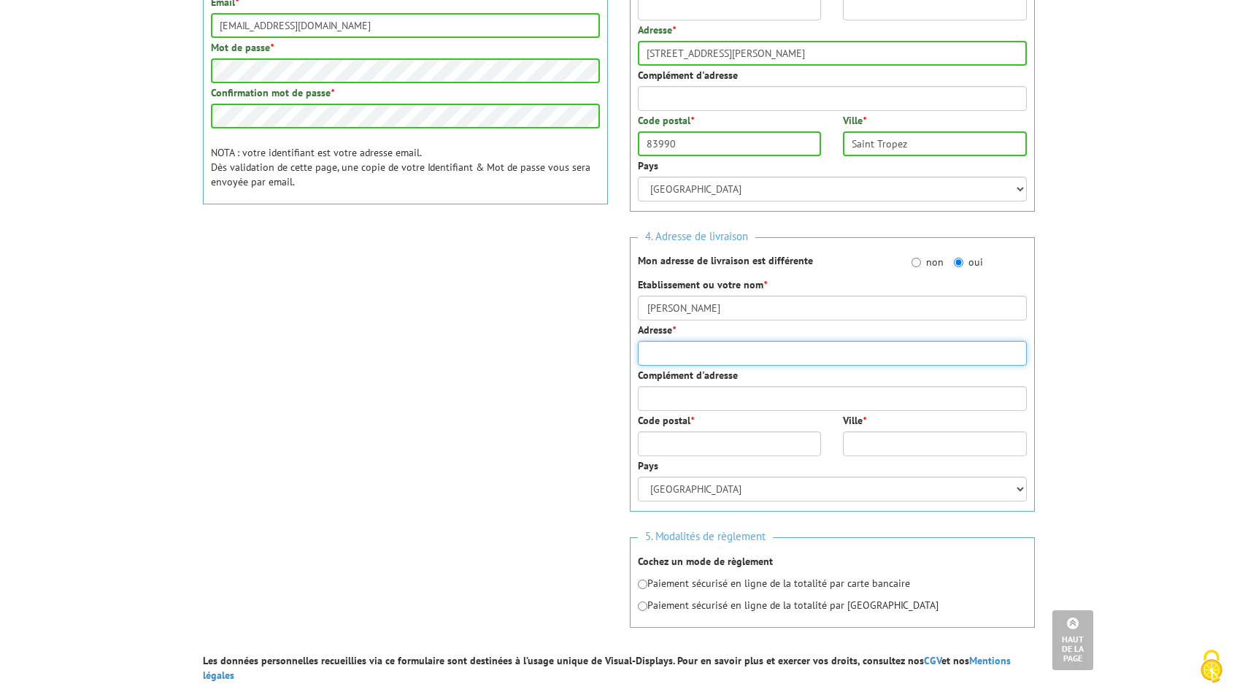
click at [670, 351] on input "Adresse *" at bounding box center [832, 353] width 389 height 25
type input "70 chemin de coupines"
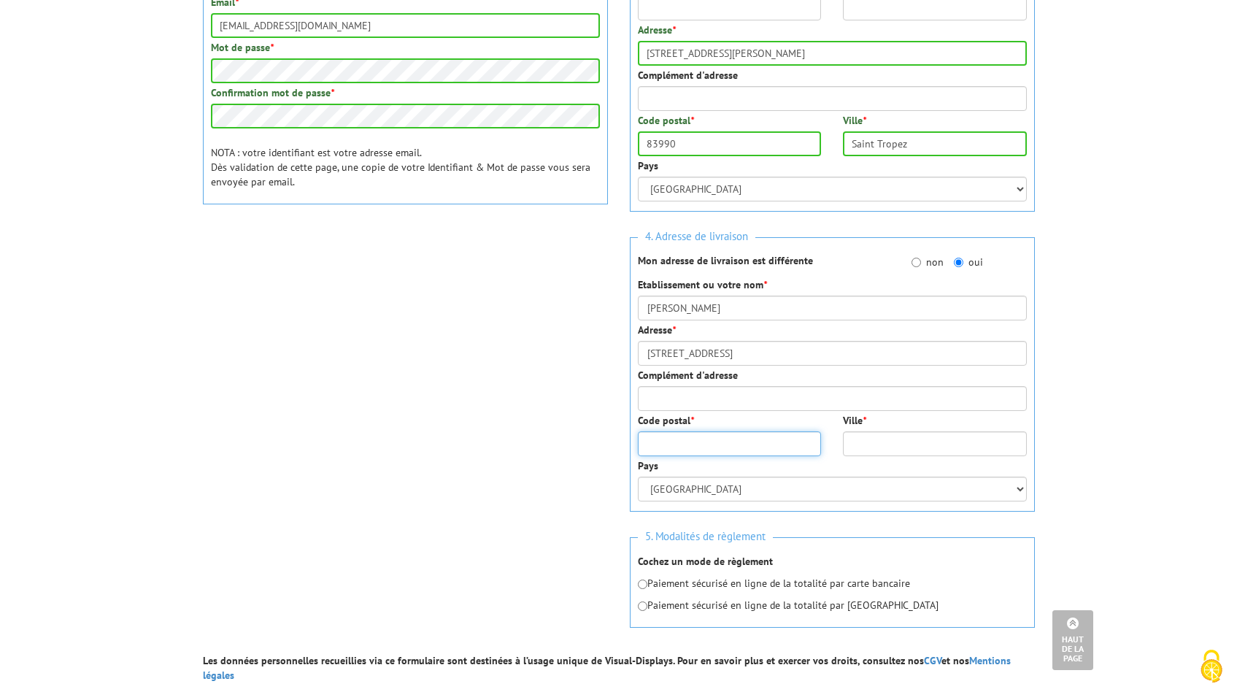
click at [686, 448] on input "Code postal *" at bounding box center [730, 443] width 184 height 25
type input "84470"
click at [938, 444] on input "Ville *" at bounding box center [935, 443] width 184 height 25
type input "Chateauneuf de Gadagne"
click at [795, 312] on input "SALGUES MÉLANIE" at bounding box center [832, 308] width 389 height 25
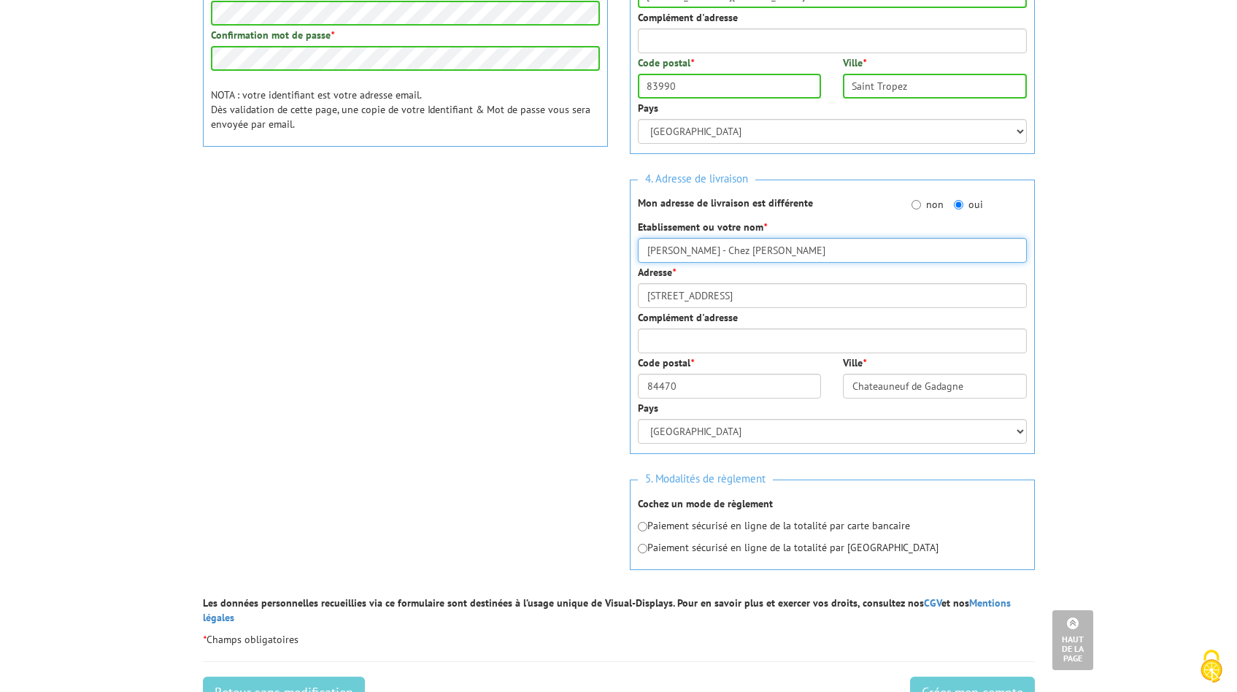
scroll to position [506, 0]
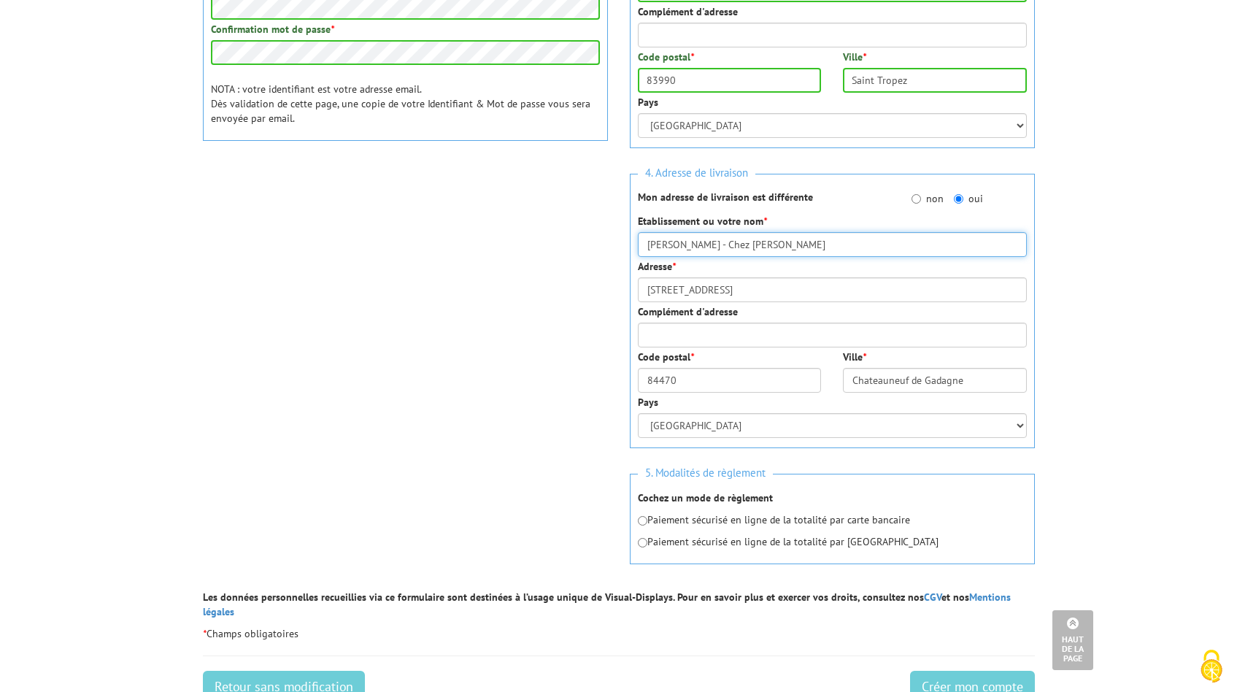
type input "SALGUES MÉLANIE - Chez SALGUES Christian"
click at [643, 519] on input "radio" at bounding box center [642, 520] width 9 height 9
radio input "true"
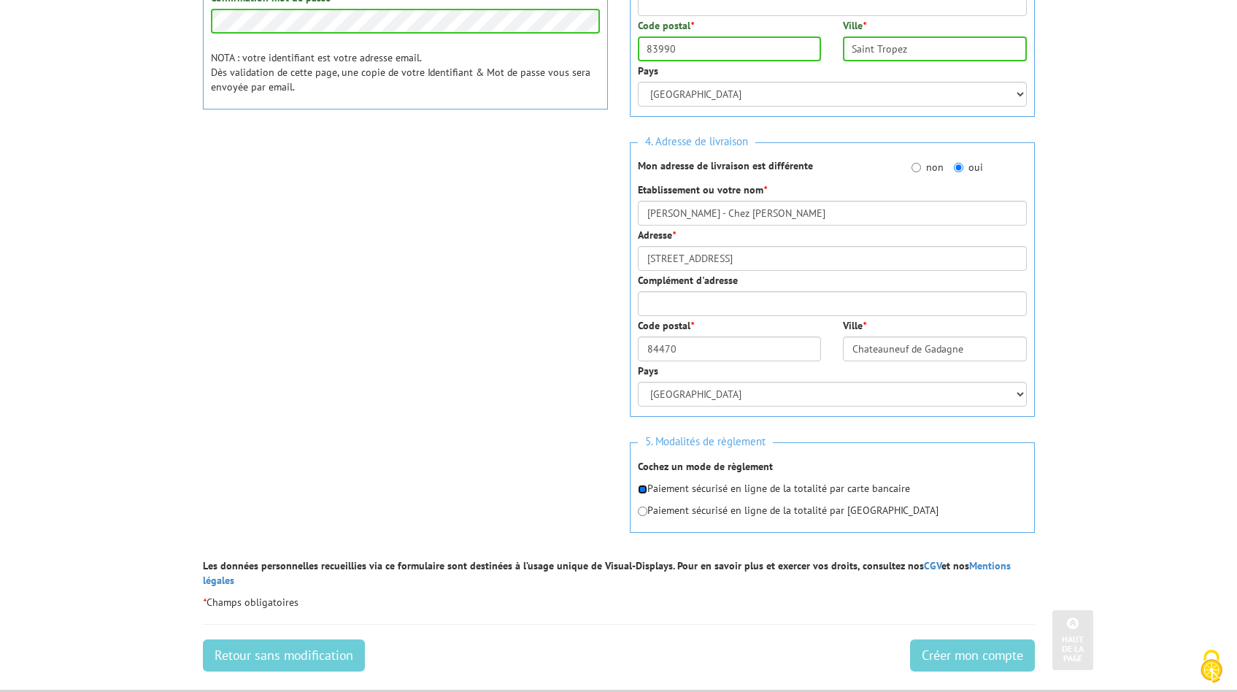
scroll to position [761, 0]
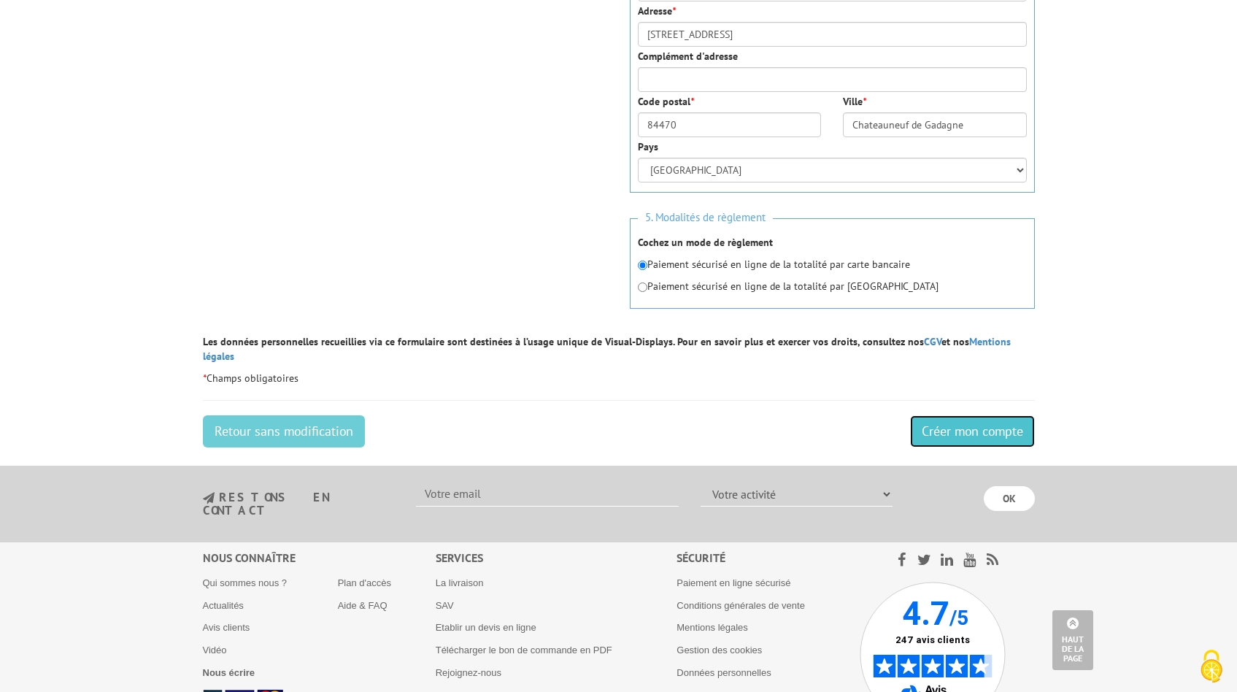
click at [951, 423] on input "Créer mon compte" at bounding box center [972, 431] width 125 height 32
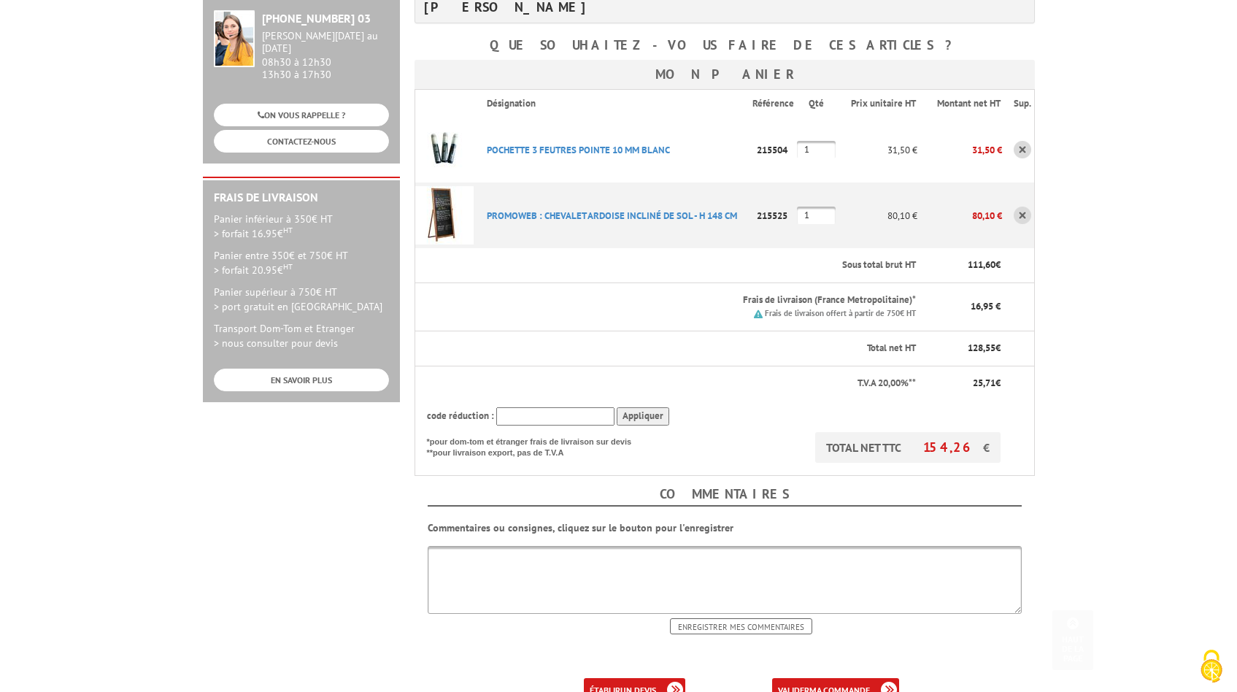
scroll to position [325, 0]
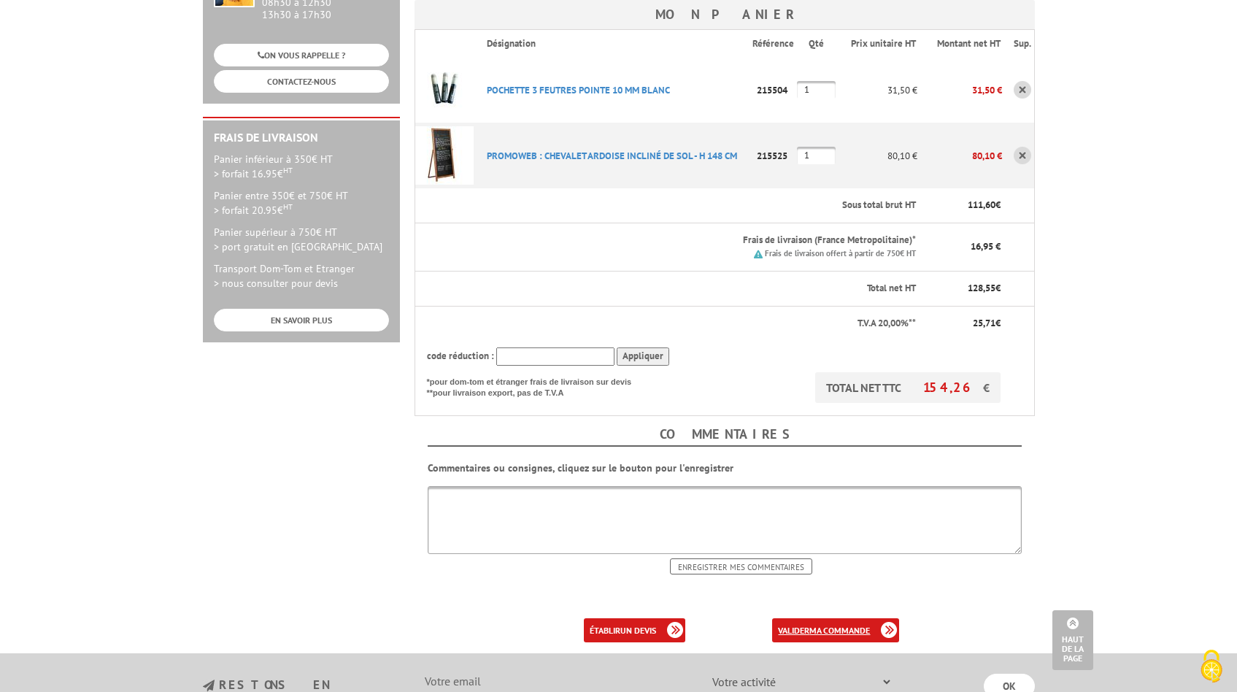
click at [819, 625] on b "ma commande" at bounding box center [839, 630] width 61 height 11
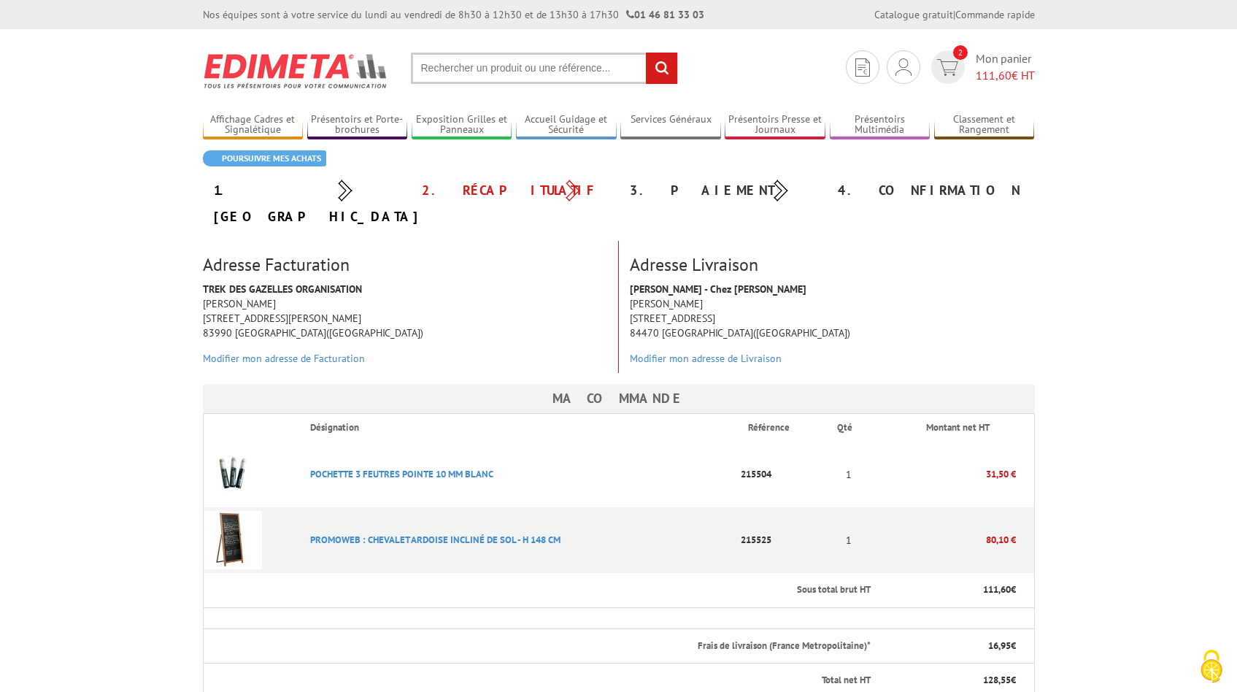
click at [553, 63] on input "text" at bounding box center [544, 68] width 267 height 31
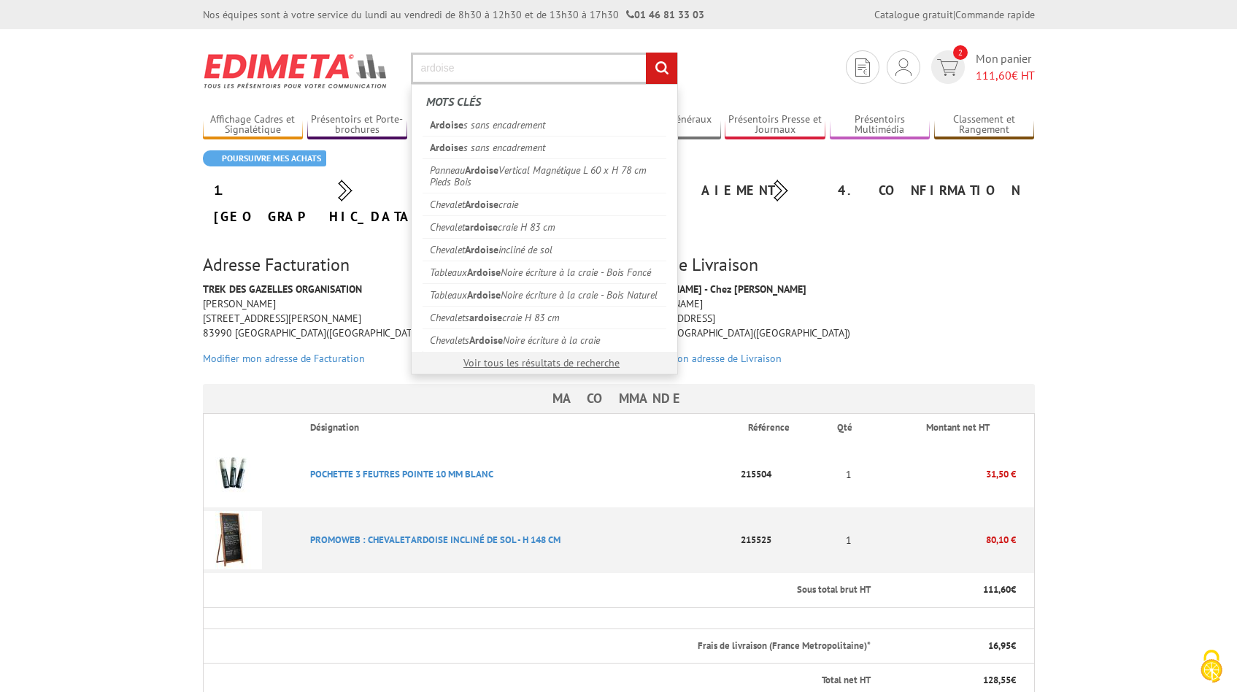
type input "ardoise"
click at [646, 53] on input "rechercher" at bounding box center [661, 68] width 31 height 31
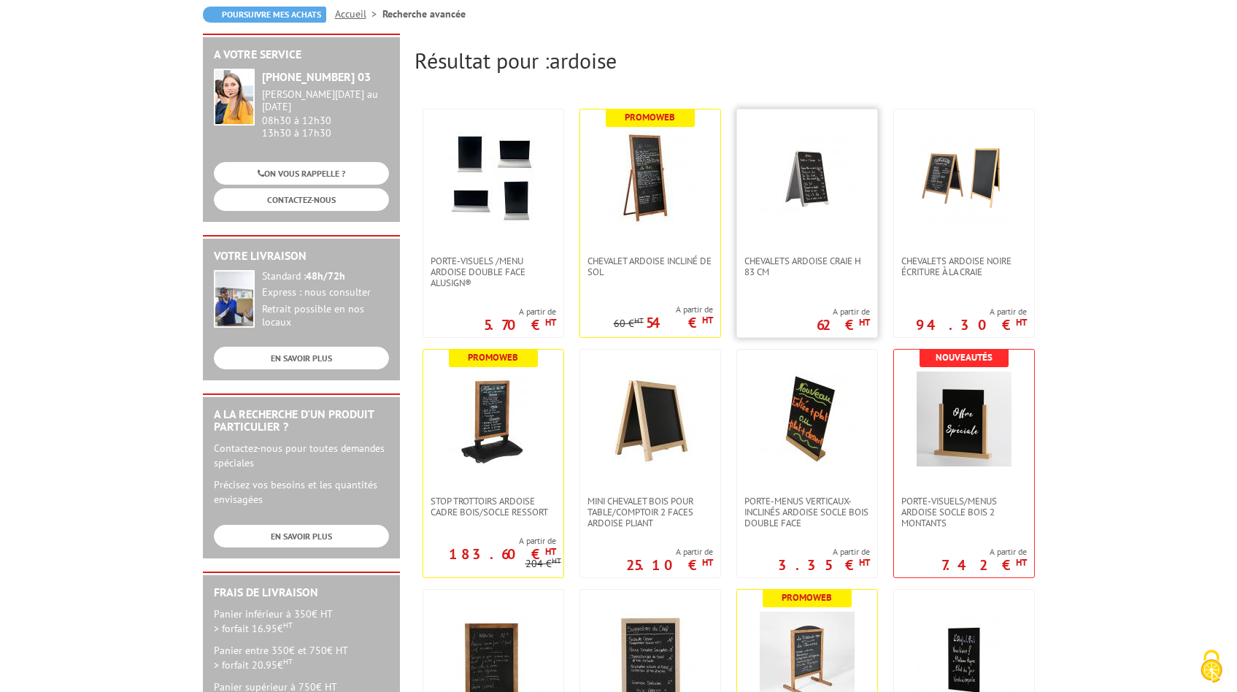
scroll to position [150, 0]
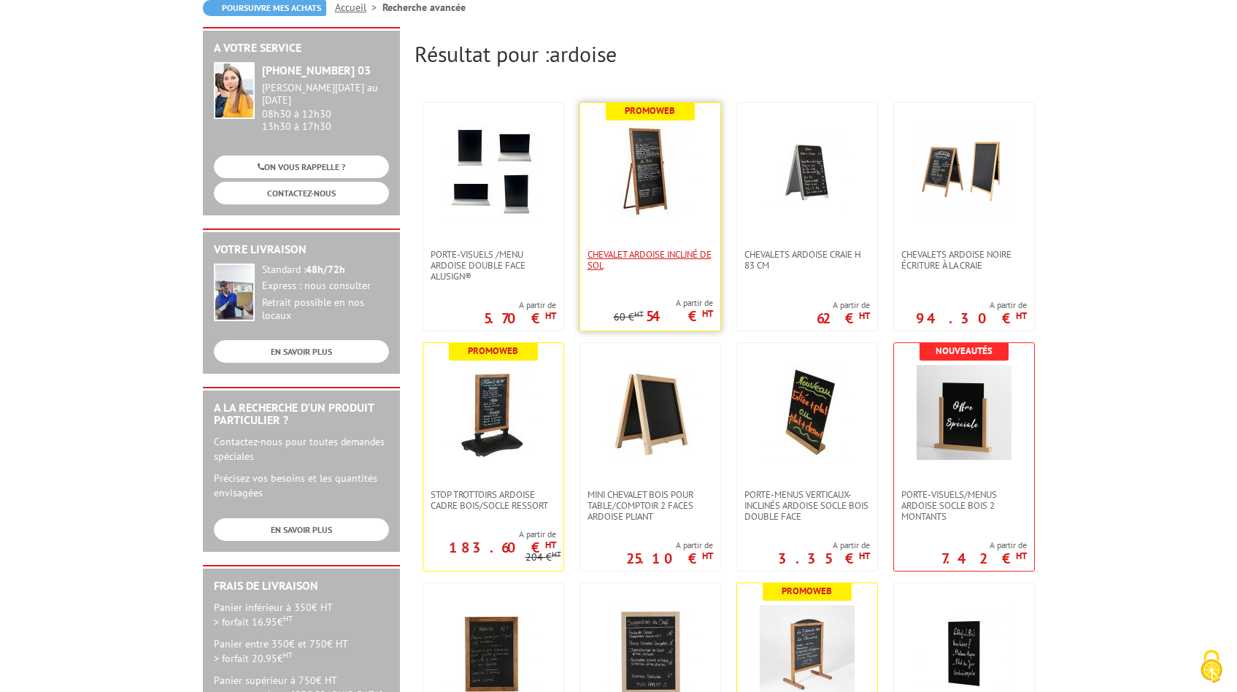
click at [671, 260] on span "Chevalet Ardoise incliné de sol" at bounding box center [650, 260] width 126 height 22
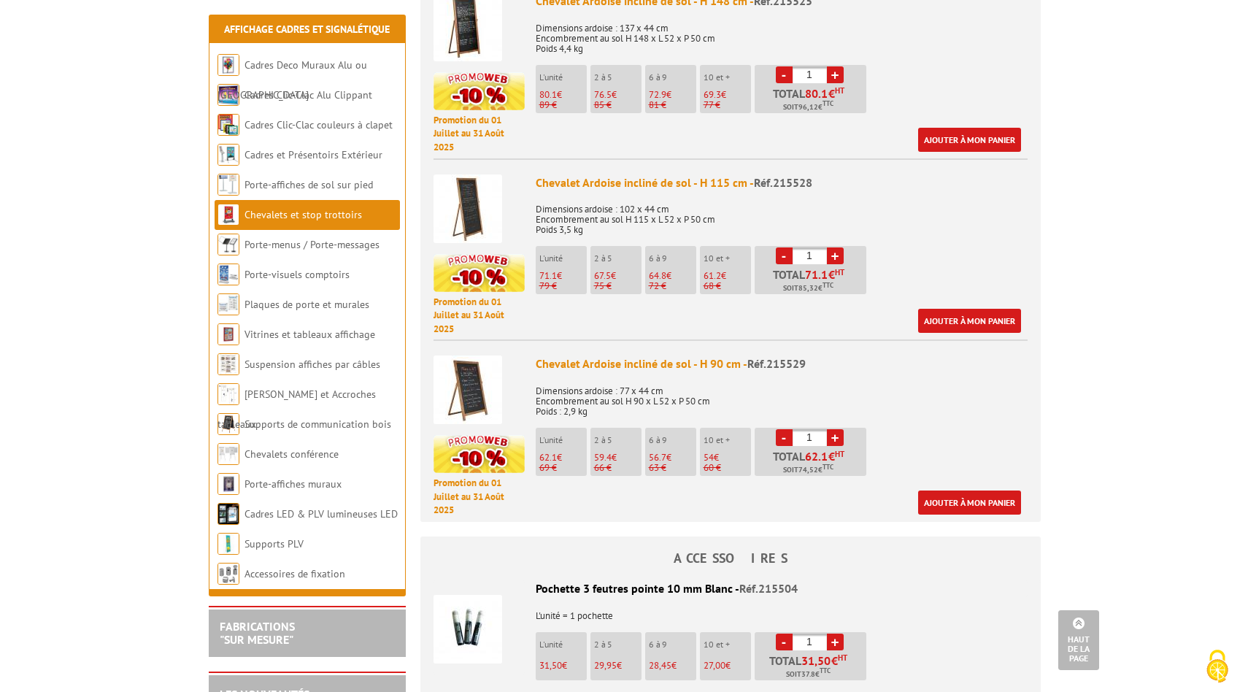
scroll to position [639, 0]
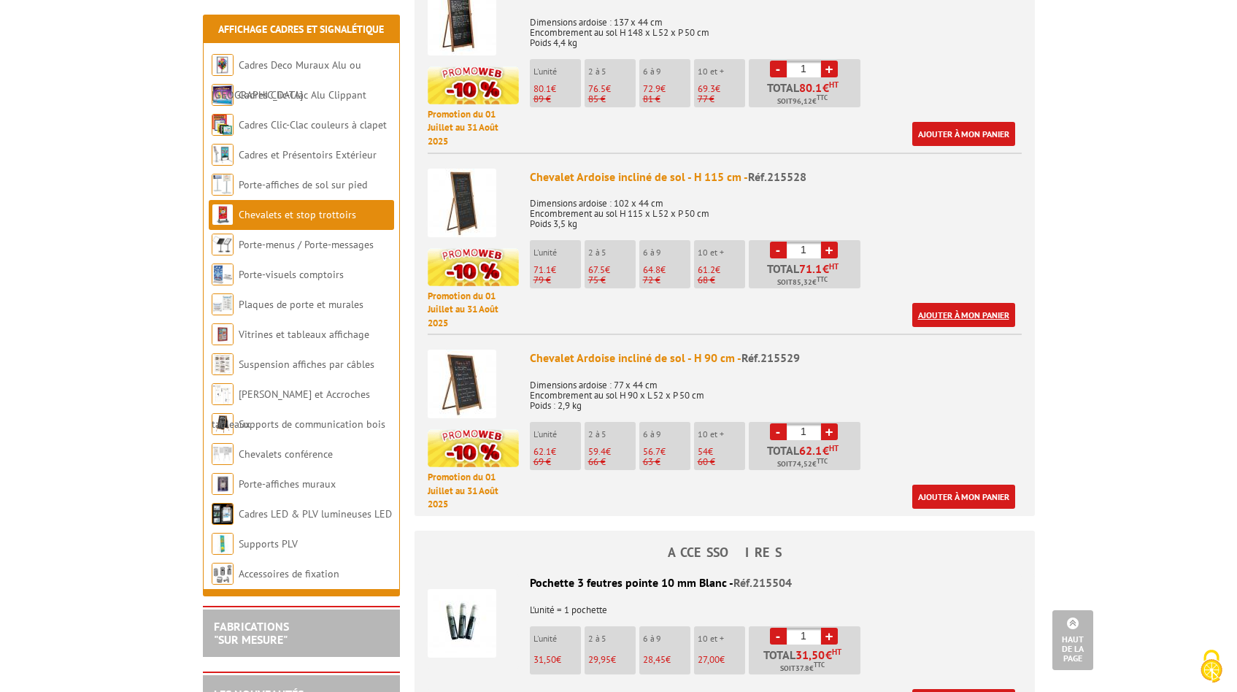
click at [971, 315] on link "Ajouter à mon panier" at bounding box center [963, 315] width 103 height 24
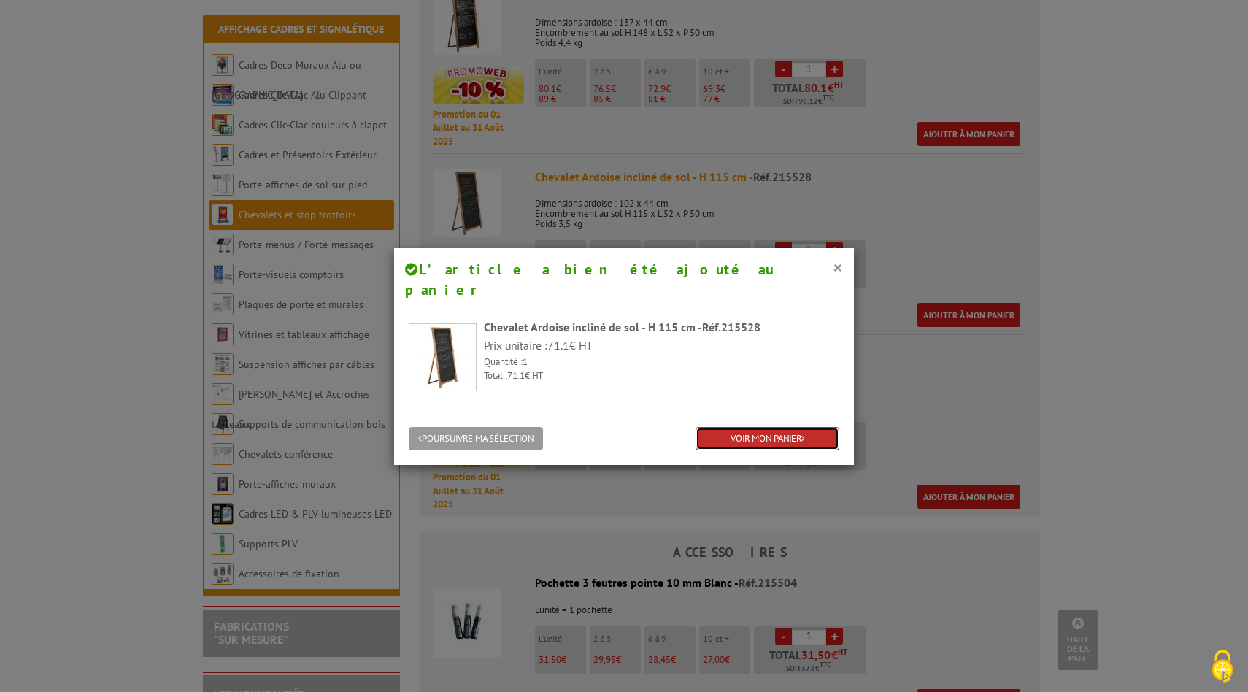
click at [777, 427] on link "VOIR MON PANIER" at bounding box center [767, 439] width 144 height 24
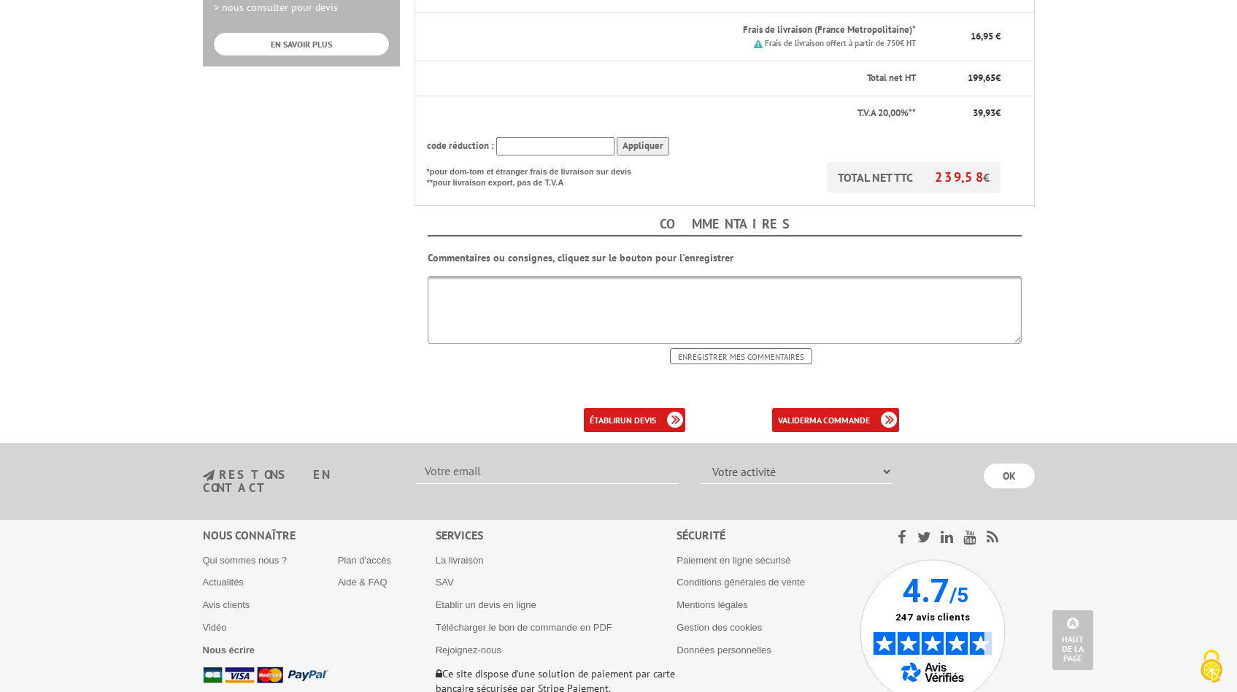
scroll to position [615, 0]
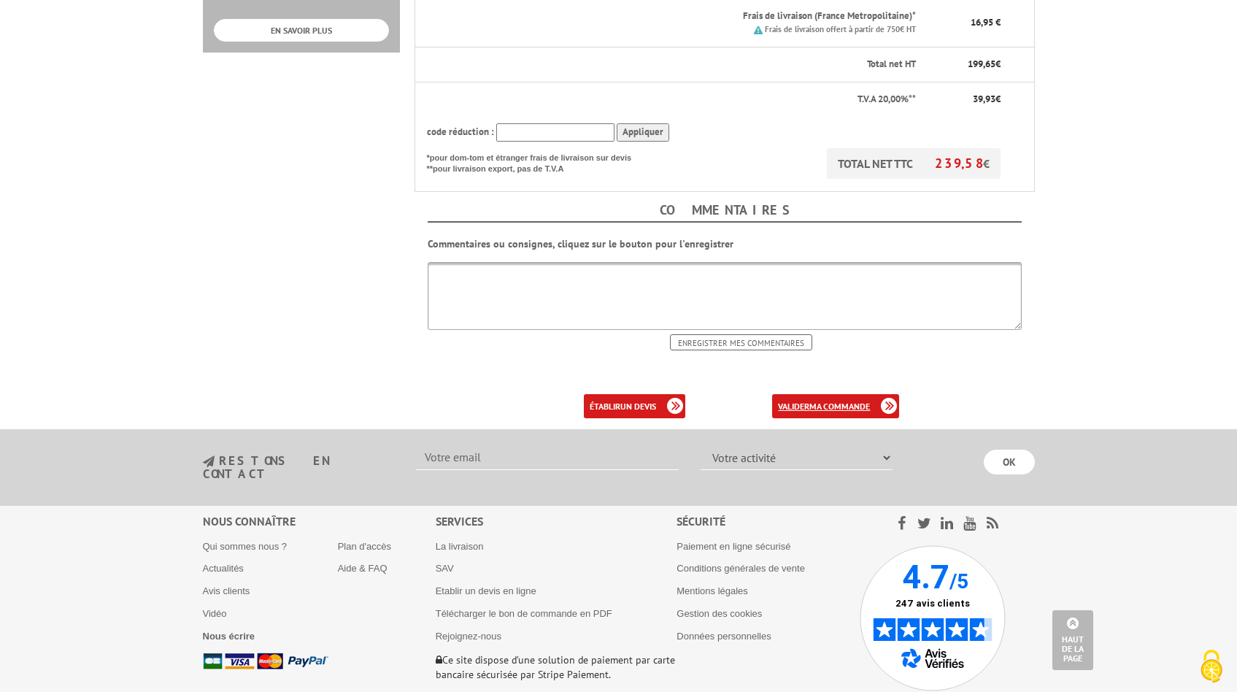
click at [833, 401] on b "ma commande" at bounding box center [839, 406] width 61 height 11
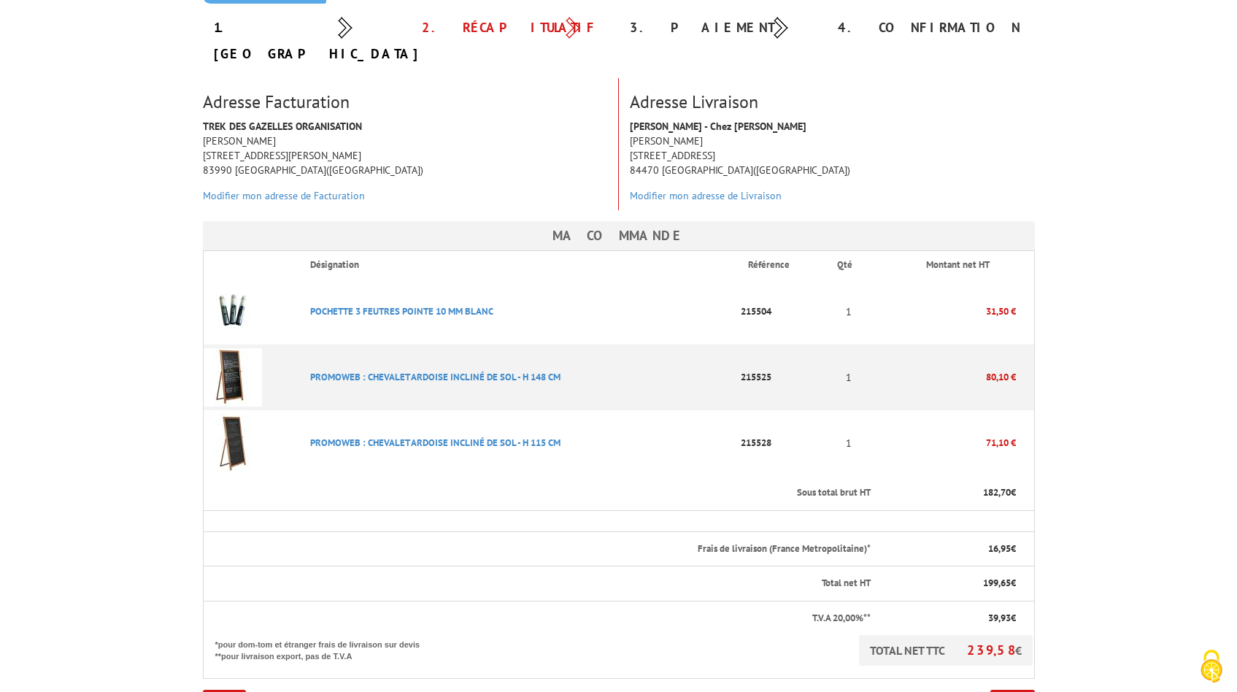
scroll to position [333, 0]
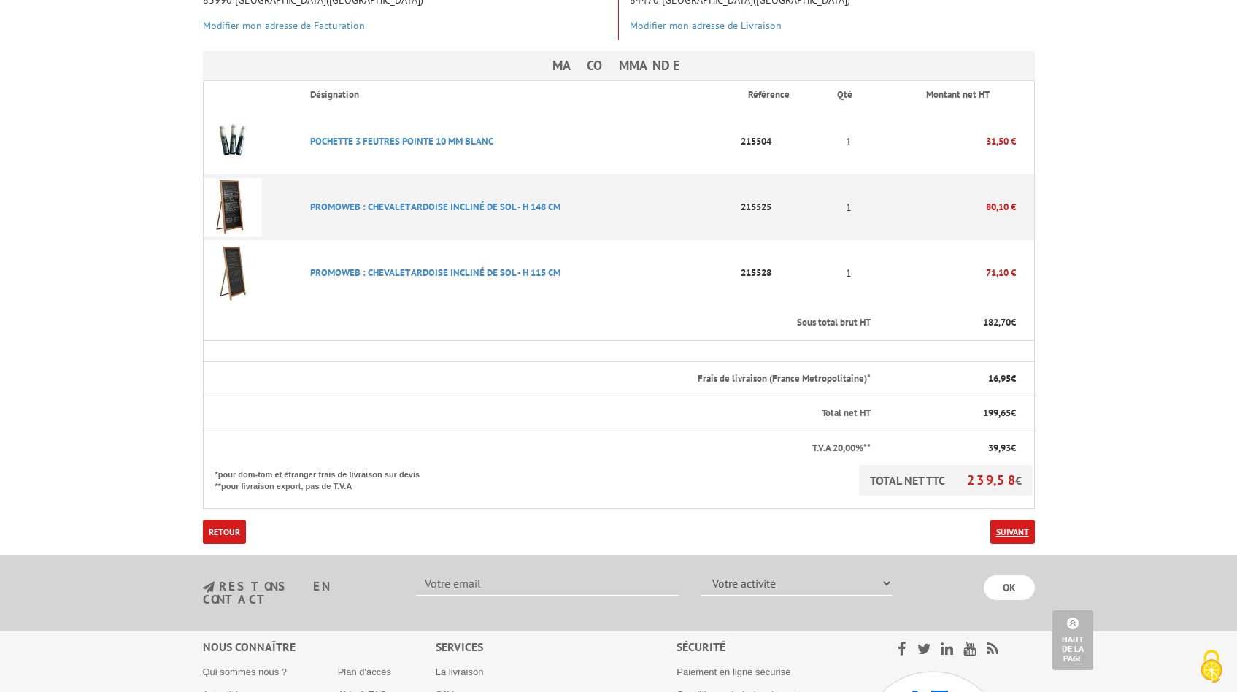
click at [1008, 520] on link "Suivant" at bounding box center [1012, 532] width 45 height 24
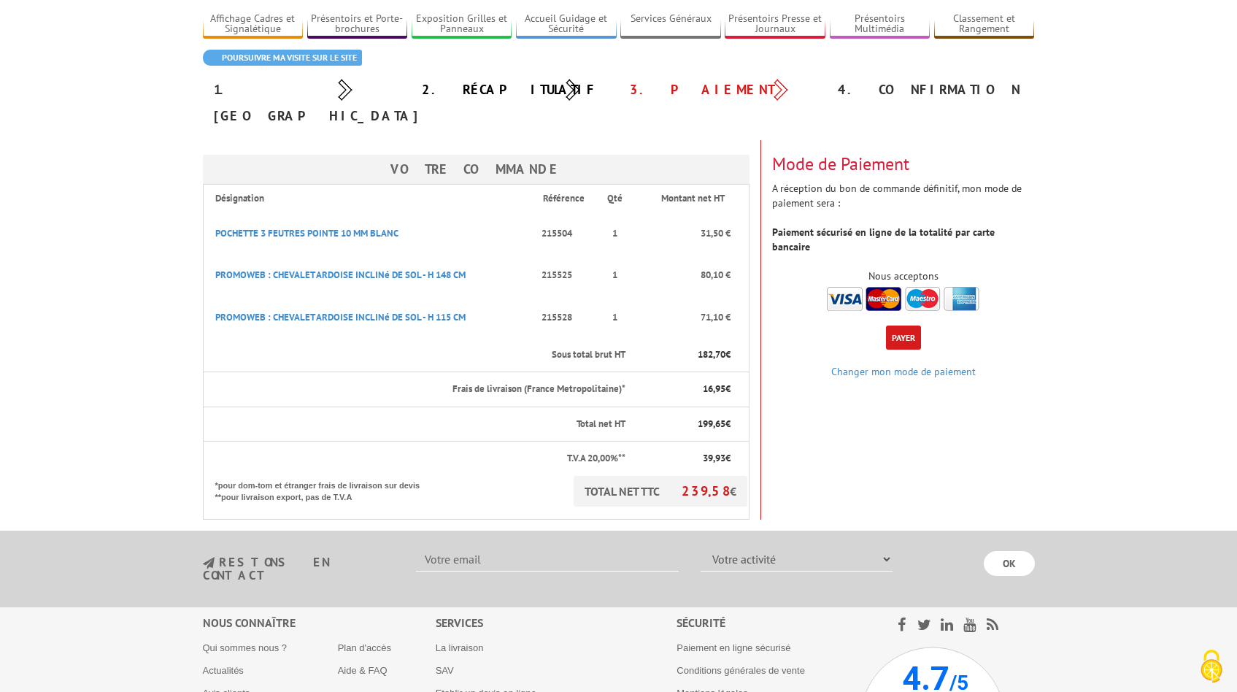
scroll to position [178, 0]
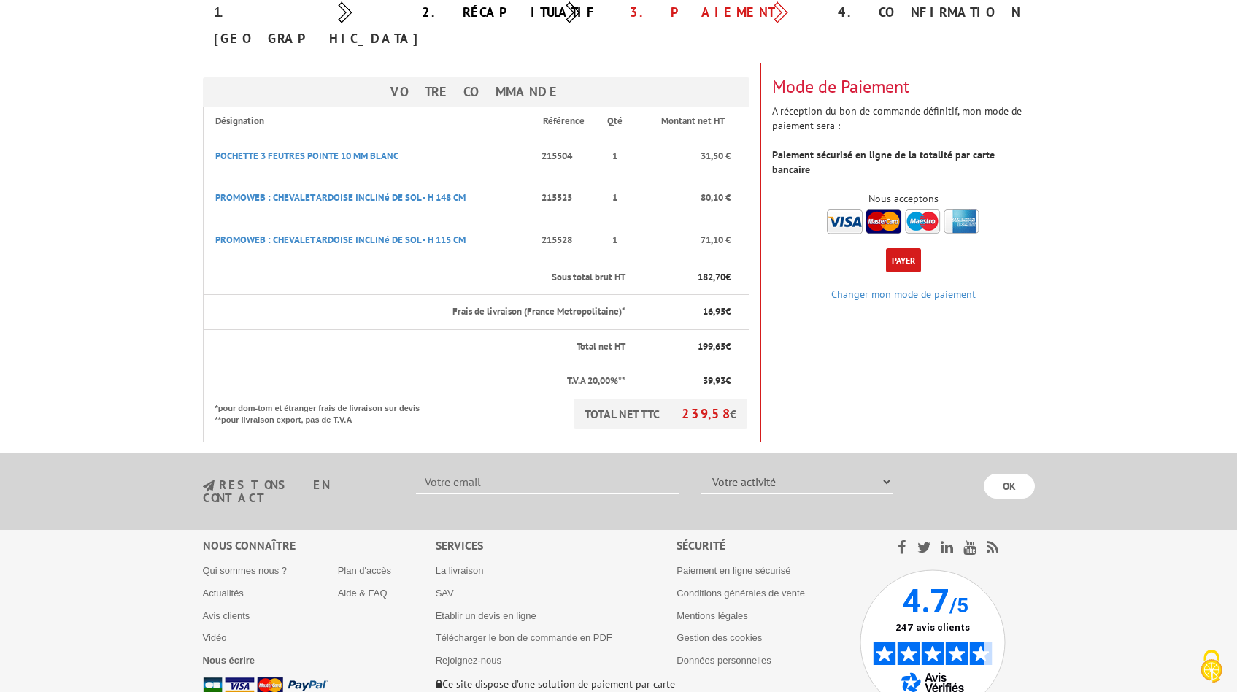
click at [903, 248] on button "Payer" at bounding box center [903, 260] width 35 height 24
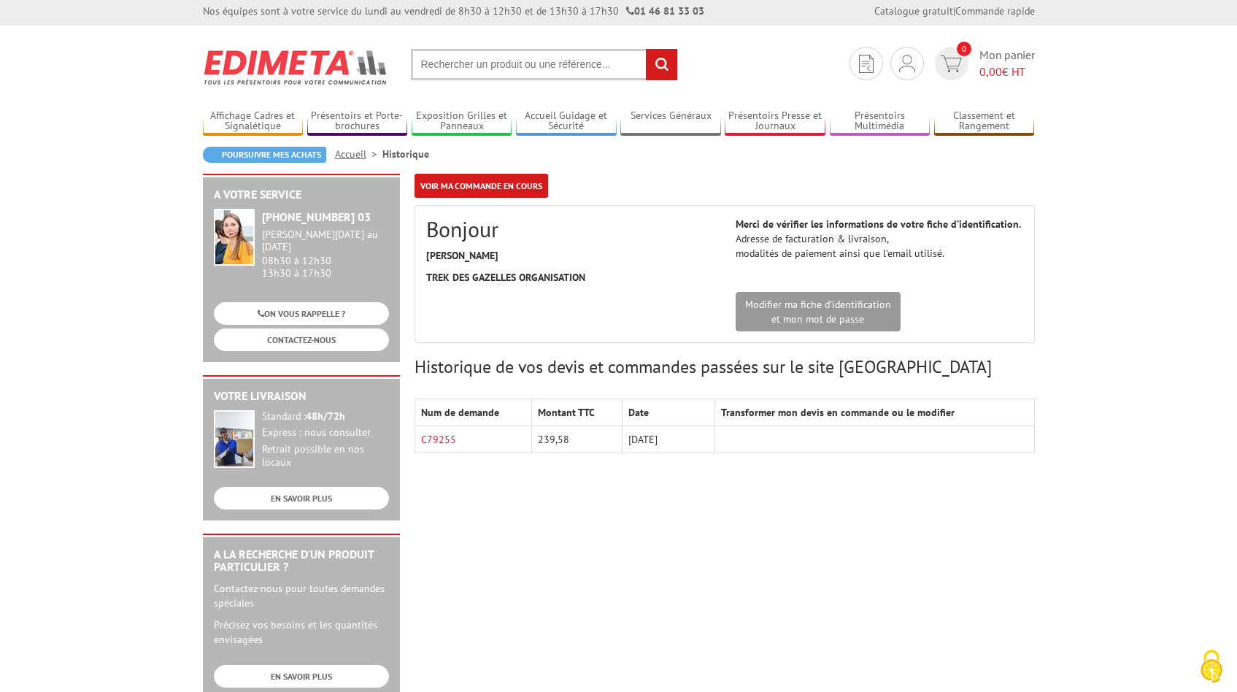
scroll to position [5, 0]
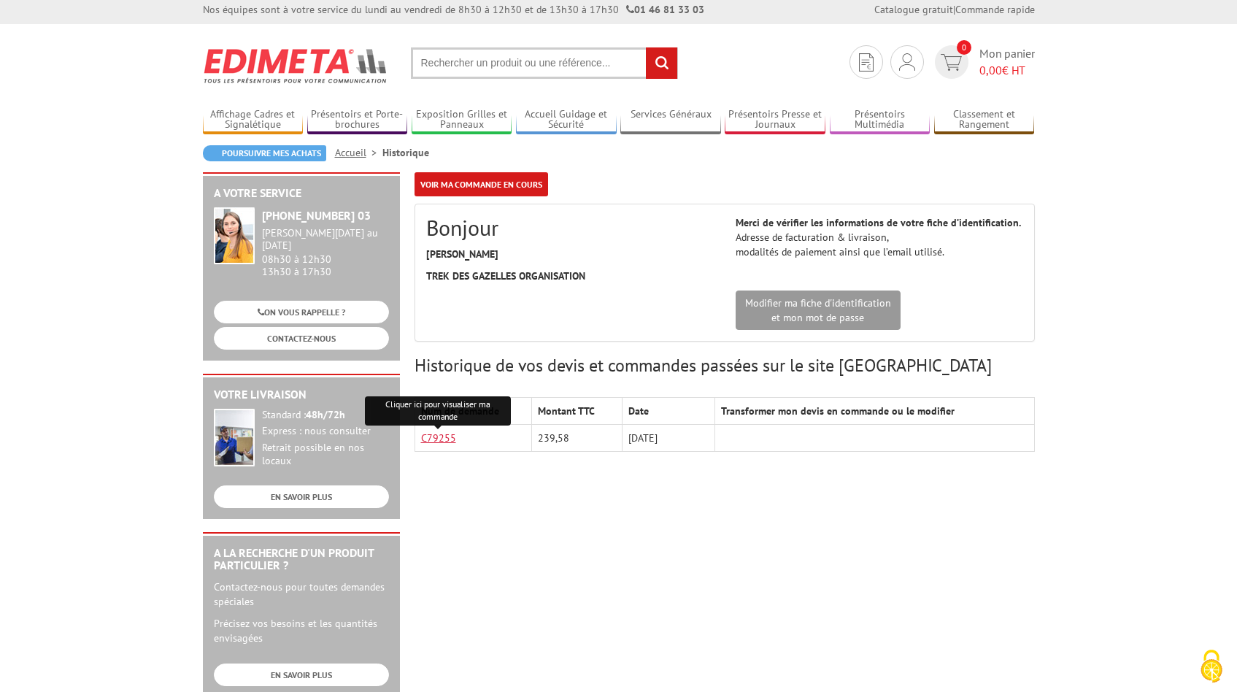
click at [443, 441] on link "C79255" at bounding box center [438, 437] width 35 height 13
